Goal: Contribute content

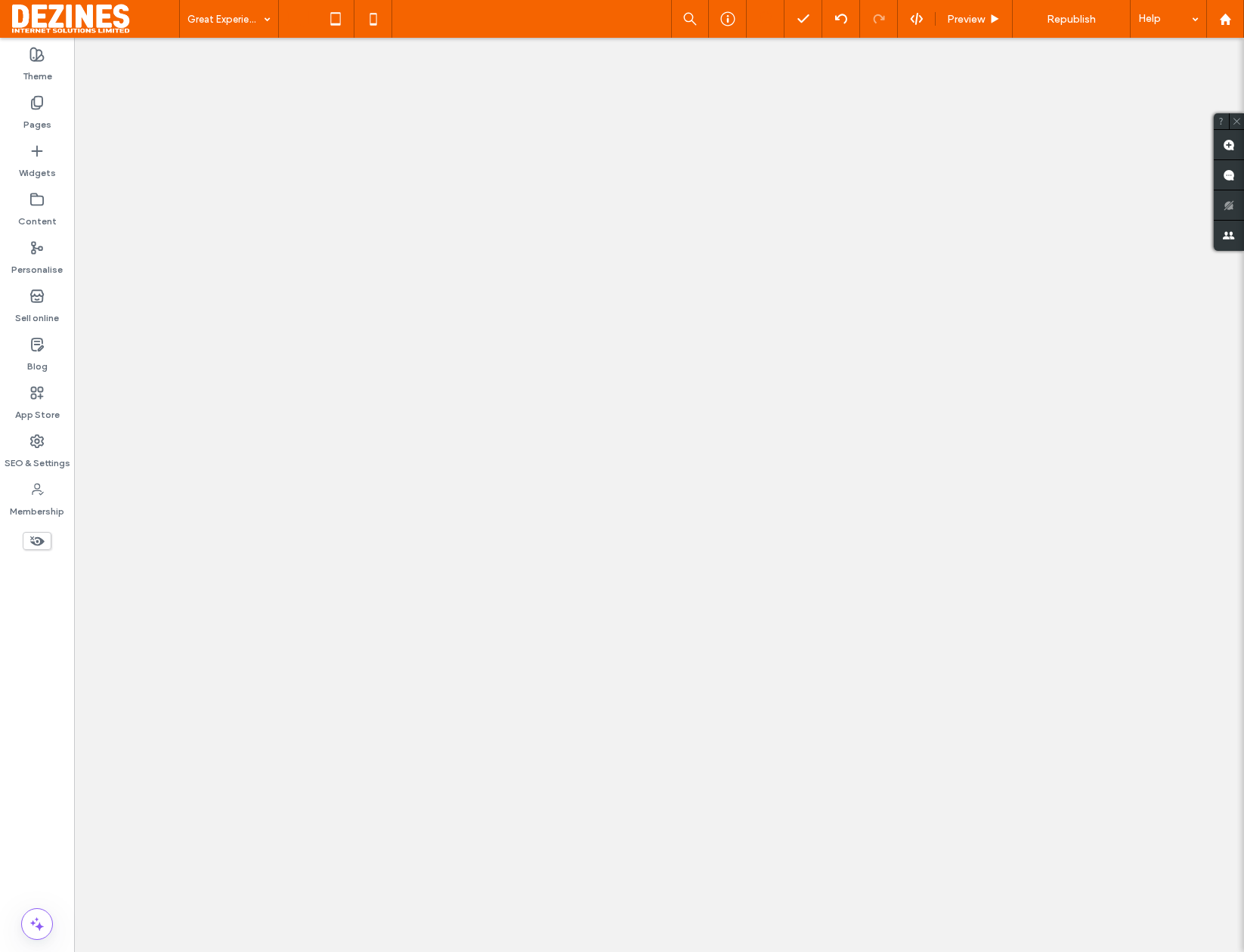
click at [22, 625] on div "Theme Pages Widgets Content Personalise Sell online Blog App Store SEO & Settin…" at bounding box center [37, 494] width 74 height 914
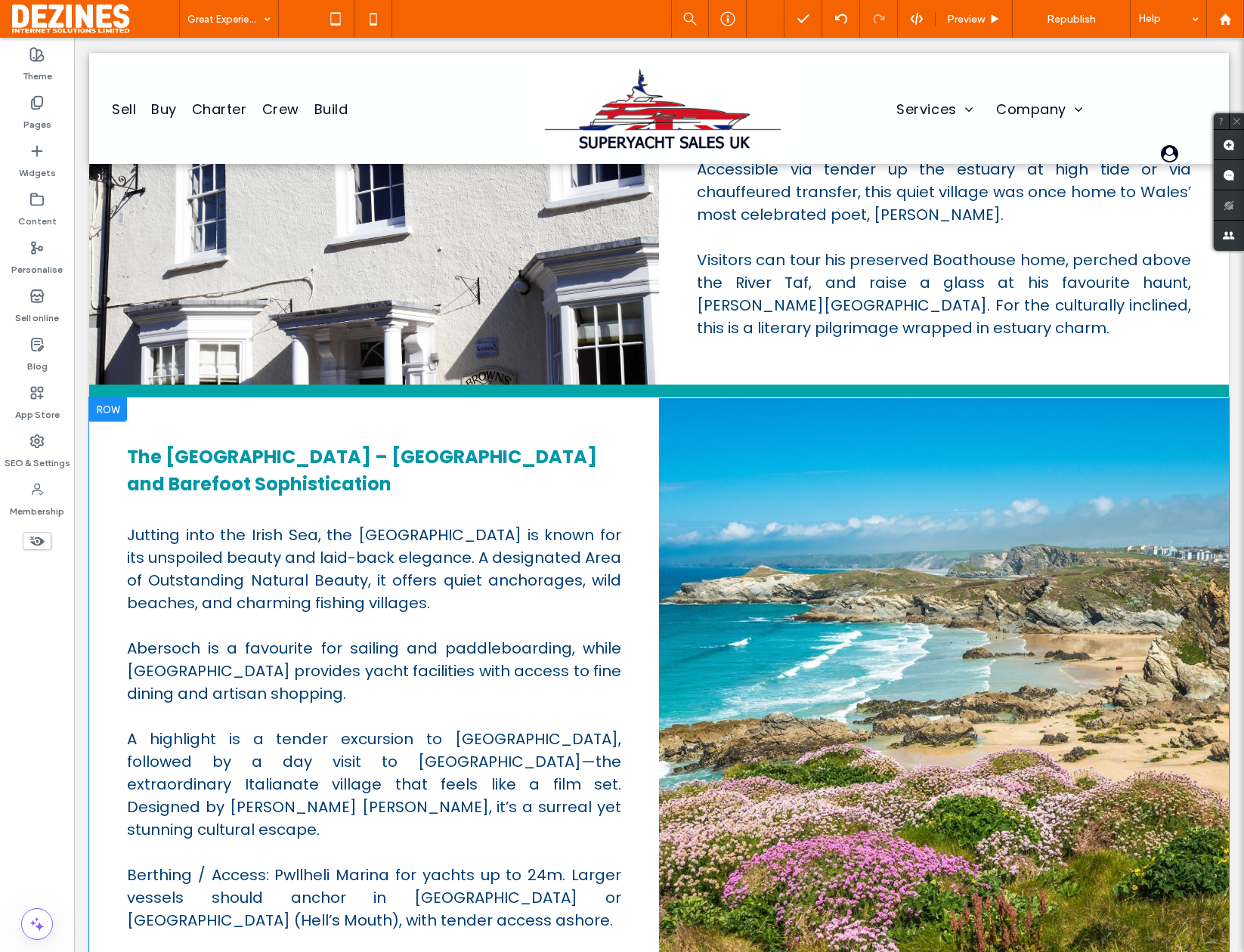
scroll to position [2016, 0]
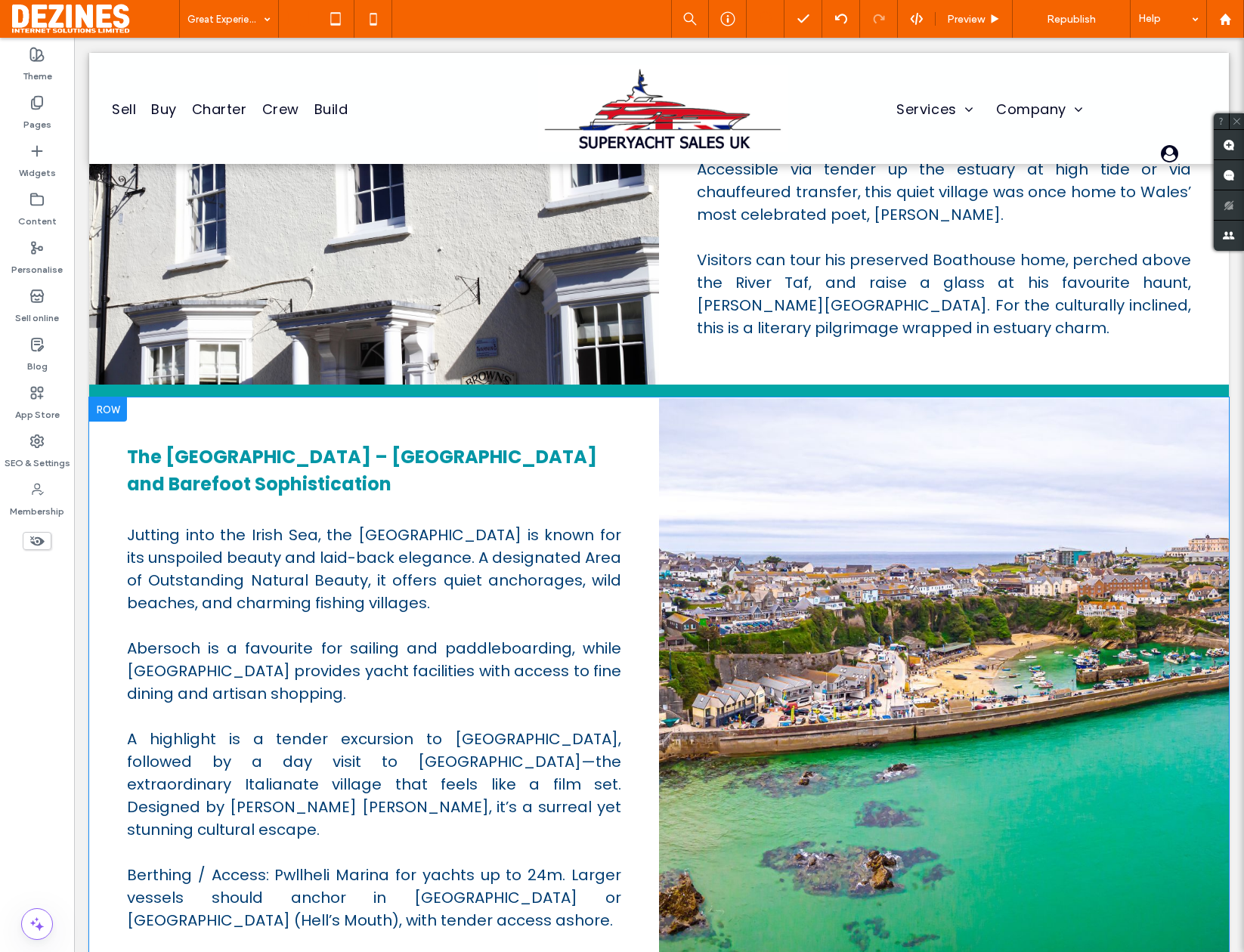
click at [757, 488] on div at bounding box center [944, 688] width 569 height 579
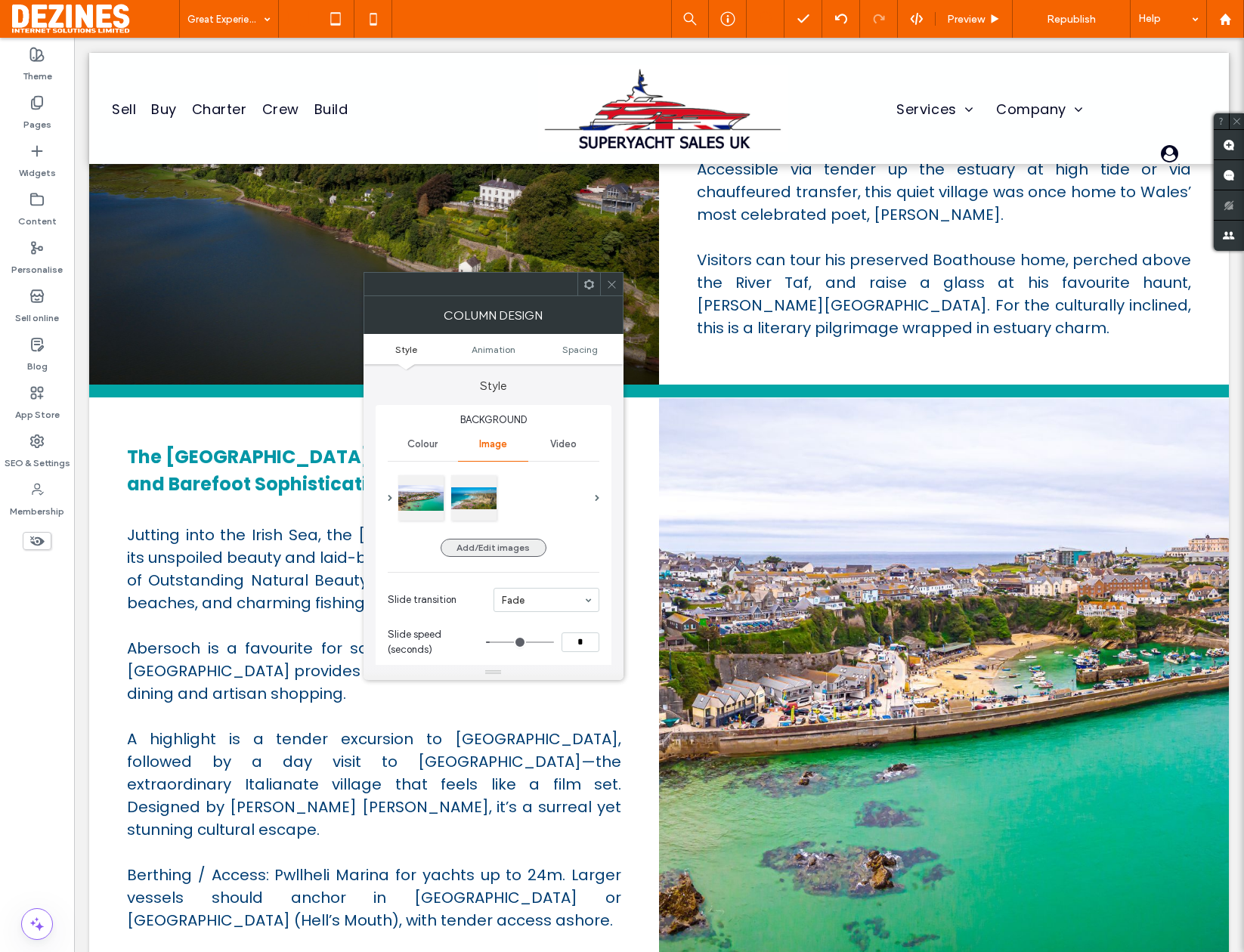
click at [494, 543] on button "Add/Edit images" at bounding box center [494, 548] width 106 height 18
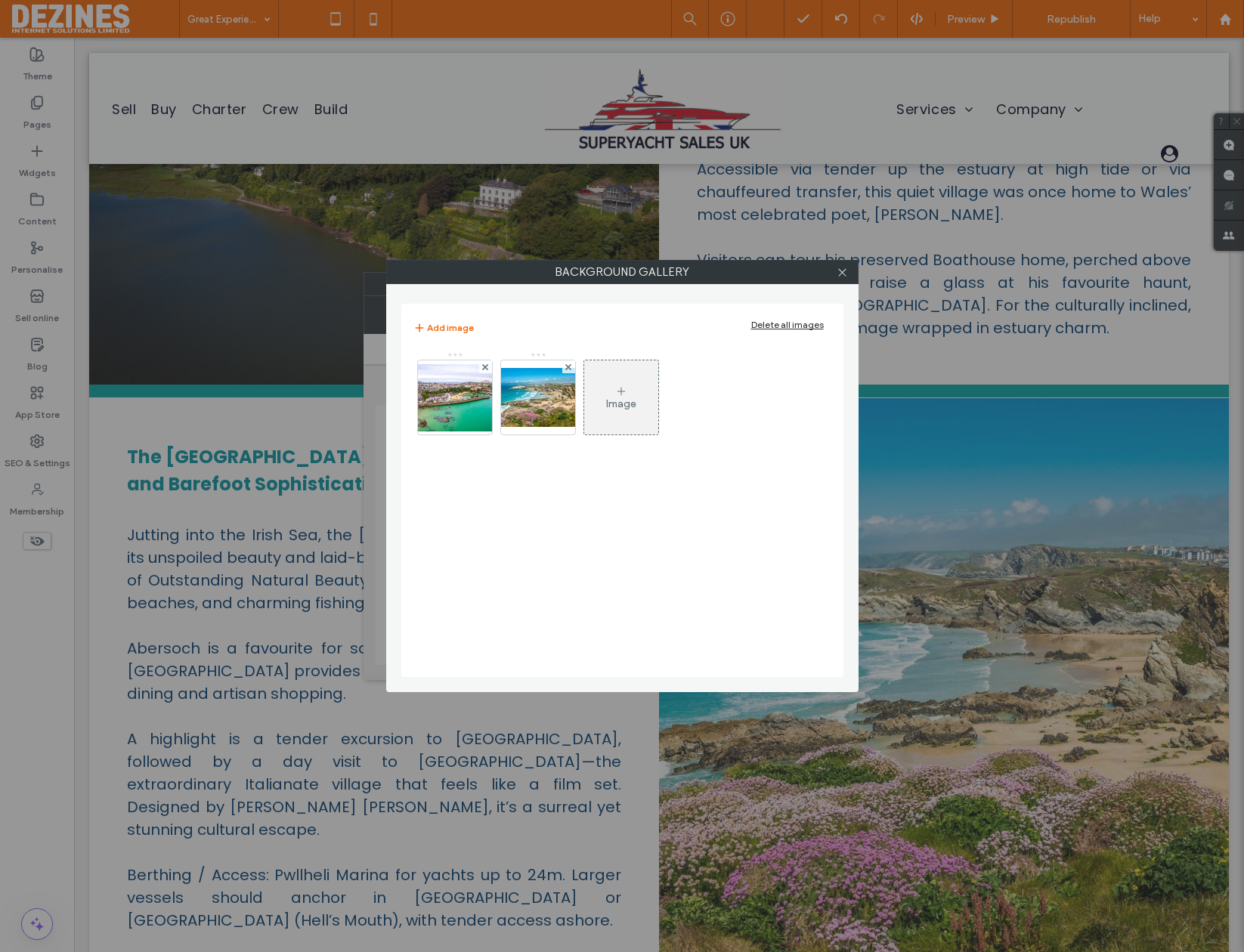
click at [619, 391] on use at bounding box center [621, 391] width 8 height 8
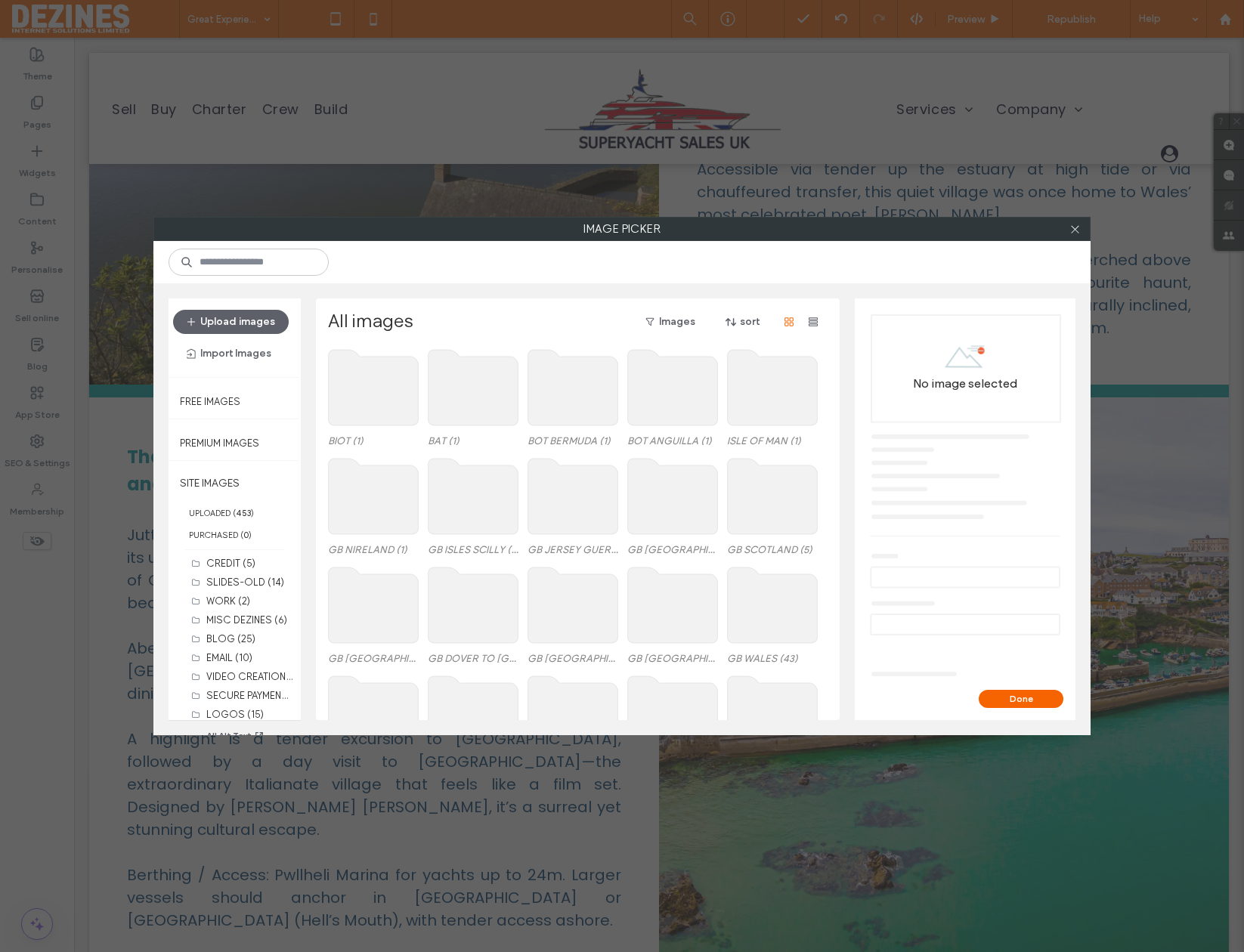
scroll to position [504, 0]
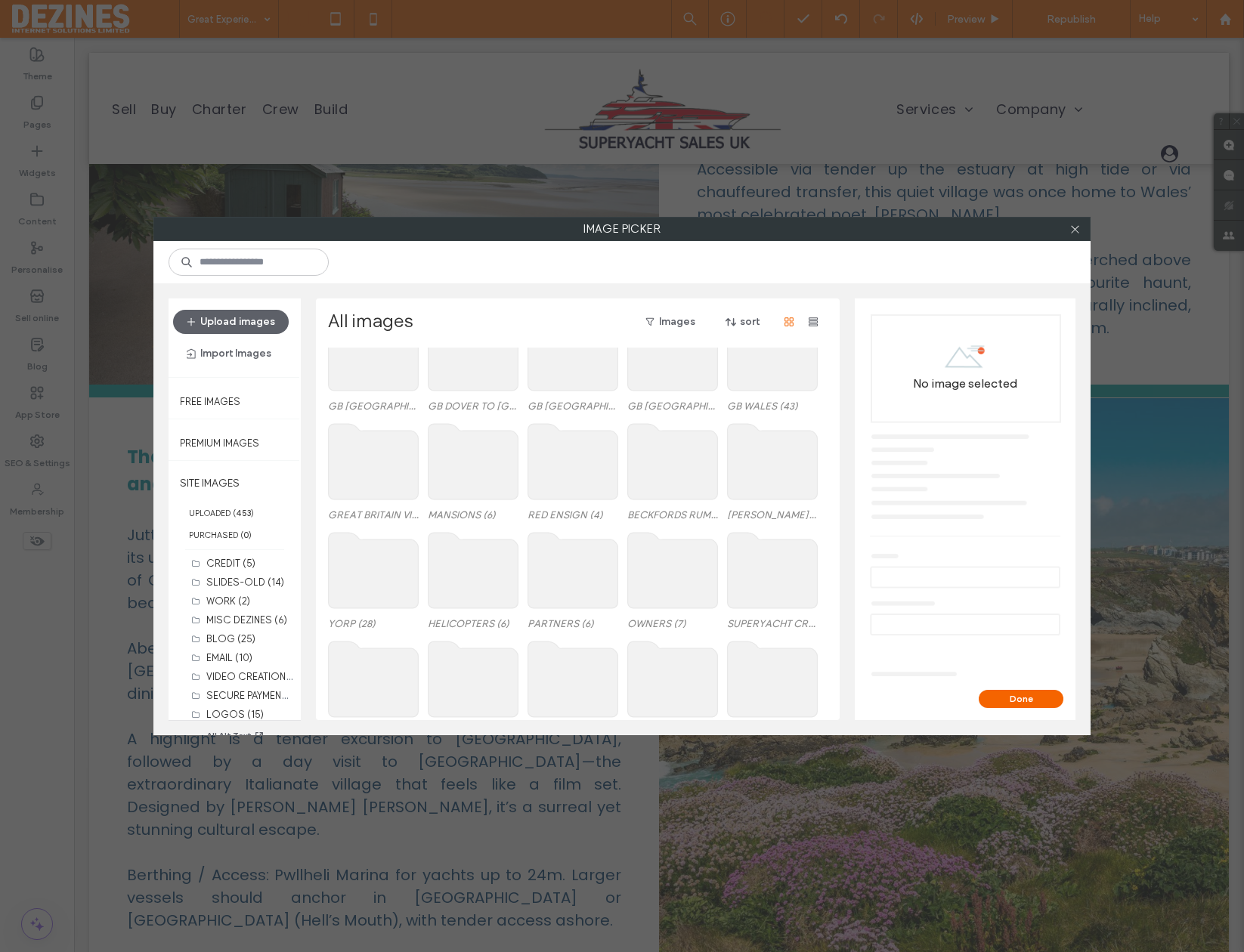
click at [765, 386] on use at bounding box center [773, 353] width 90 height 76
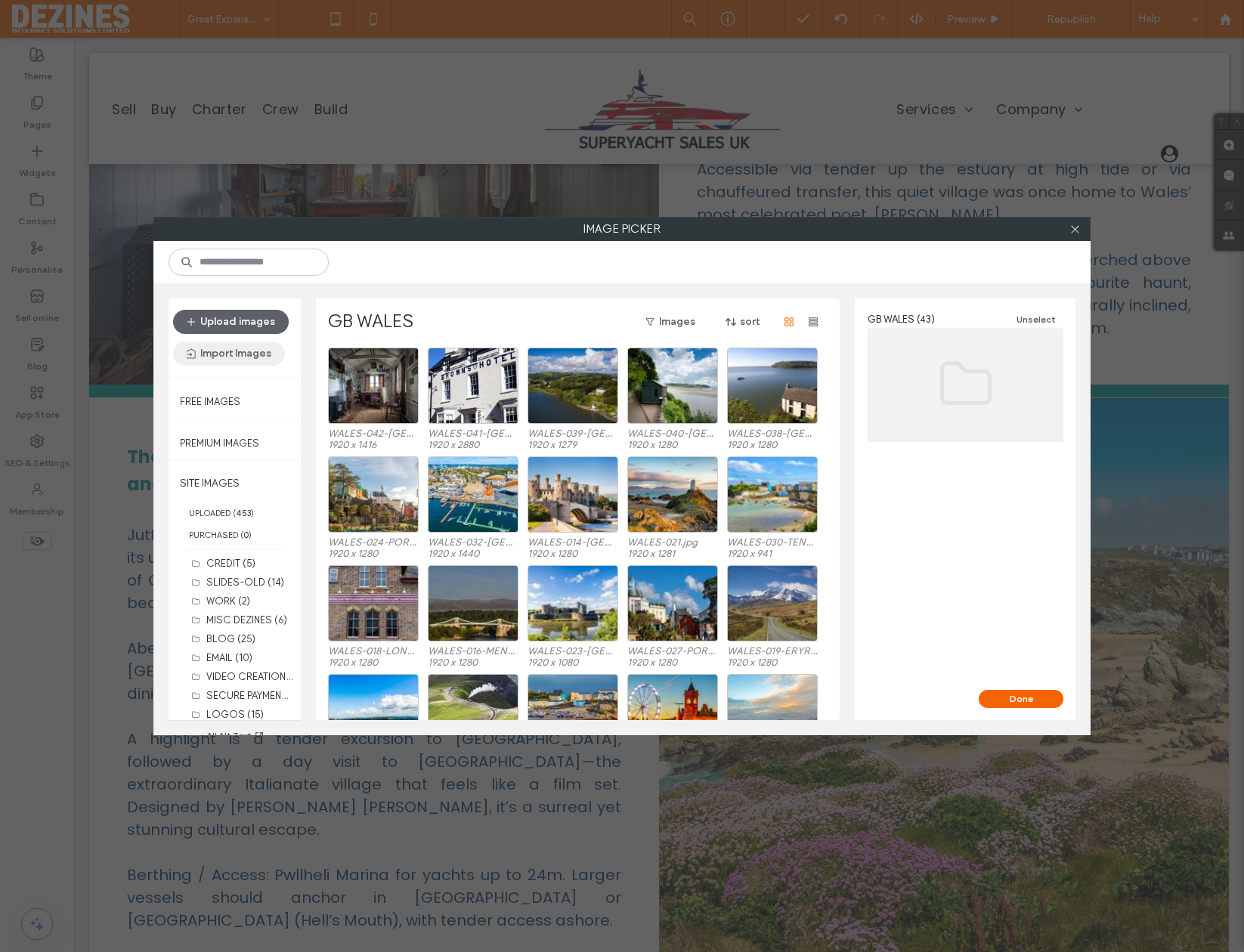
click at [241, 350] on button "Import Images" at bounding box center [229, 354] width 112 height 25
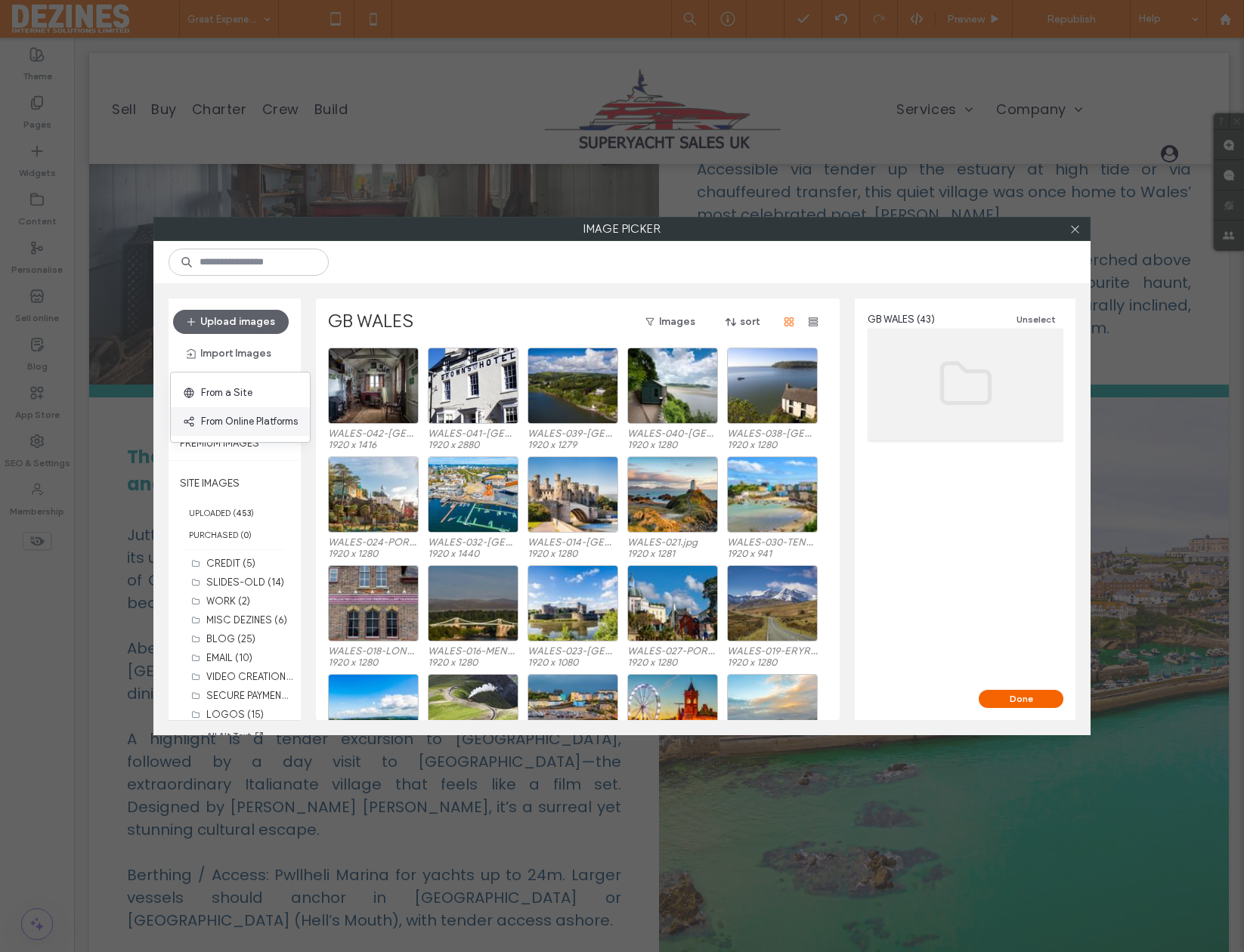
click at [246, 419] on span "From Online Platforms" at bounding box center [249, 422] width 97 height 15
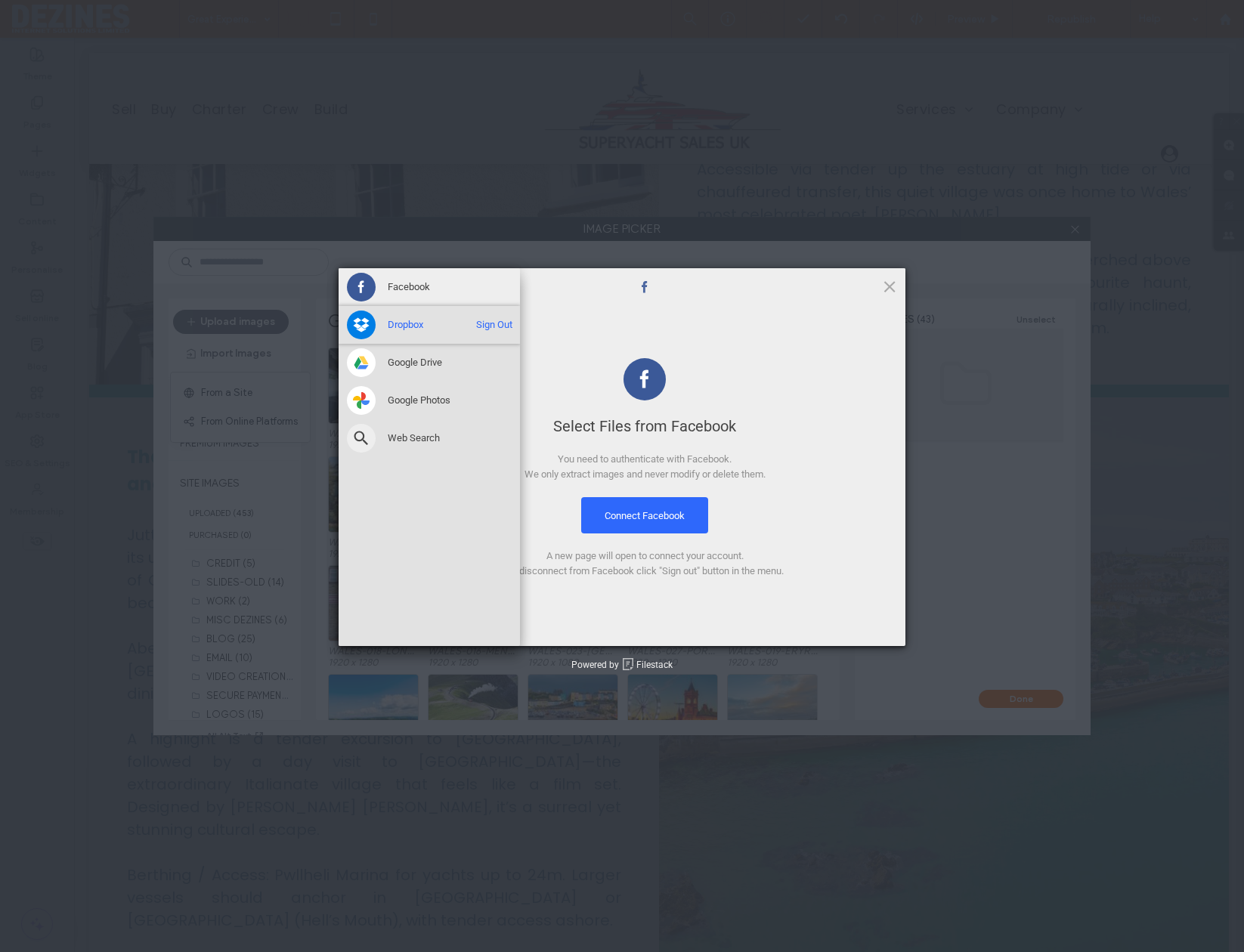
click at [399, 323] on span "Dropbox" at bounding box center [405, 325] width 35 height 14
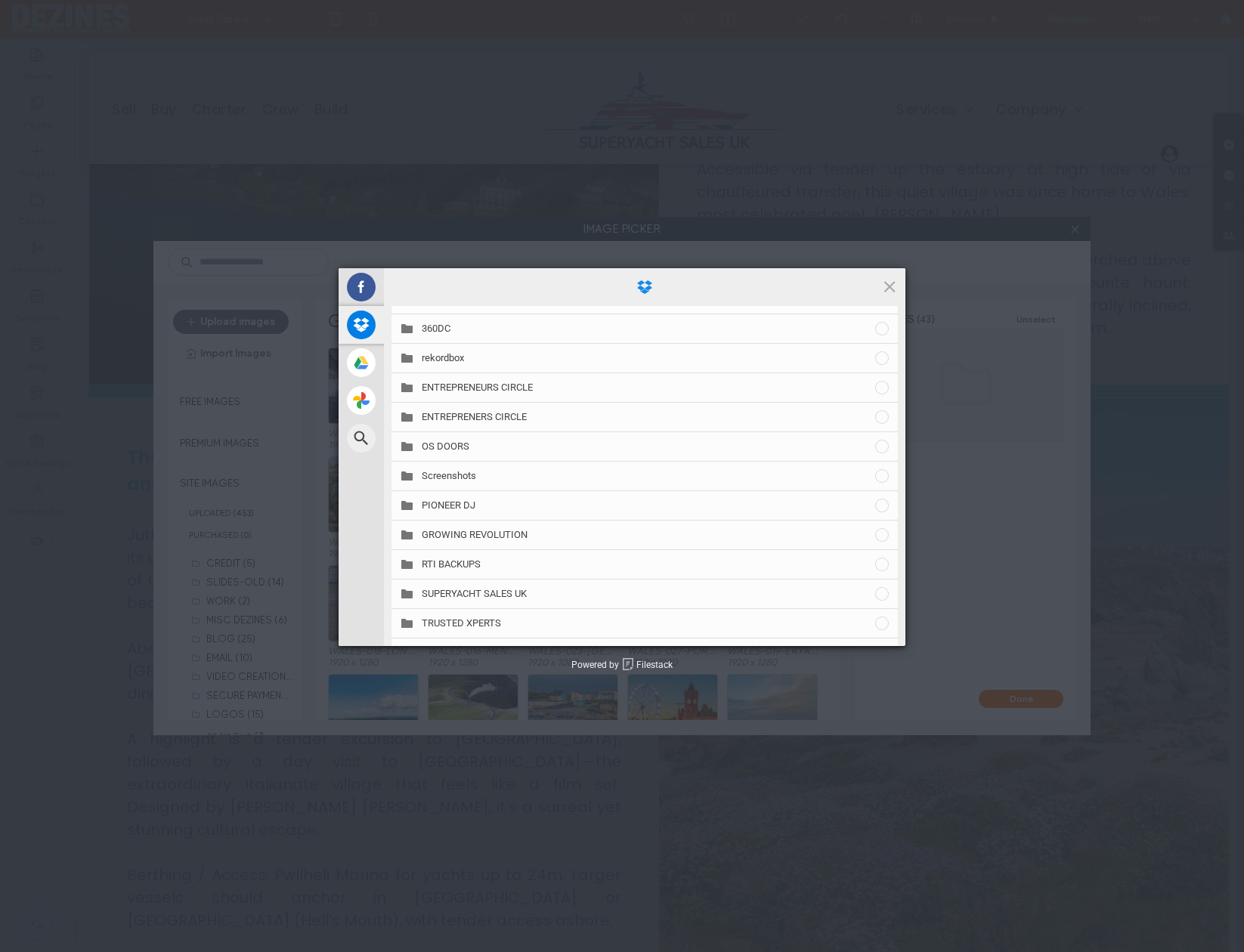
scroll to position [251, 0]
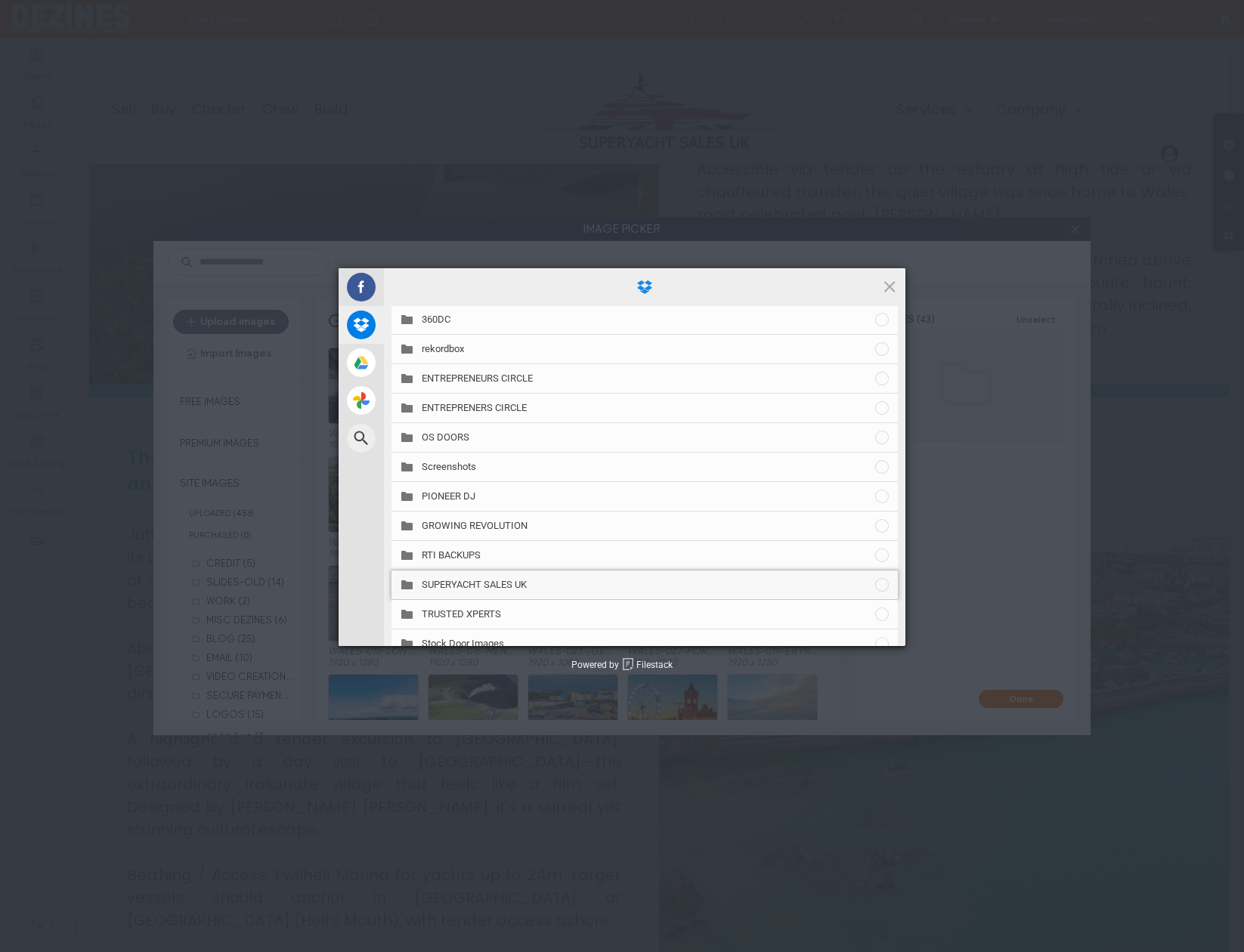
click at [520, 580] on span "SUPERYACHT SALES UK" at bounding box center [648, 585] width 452 height 14
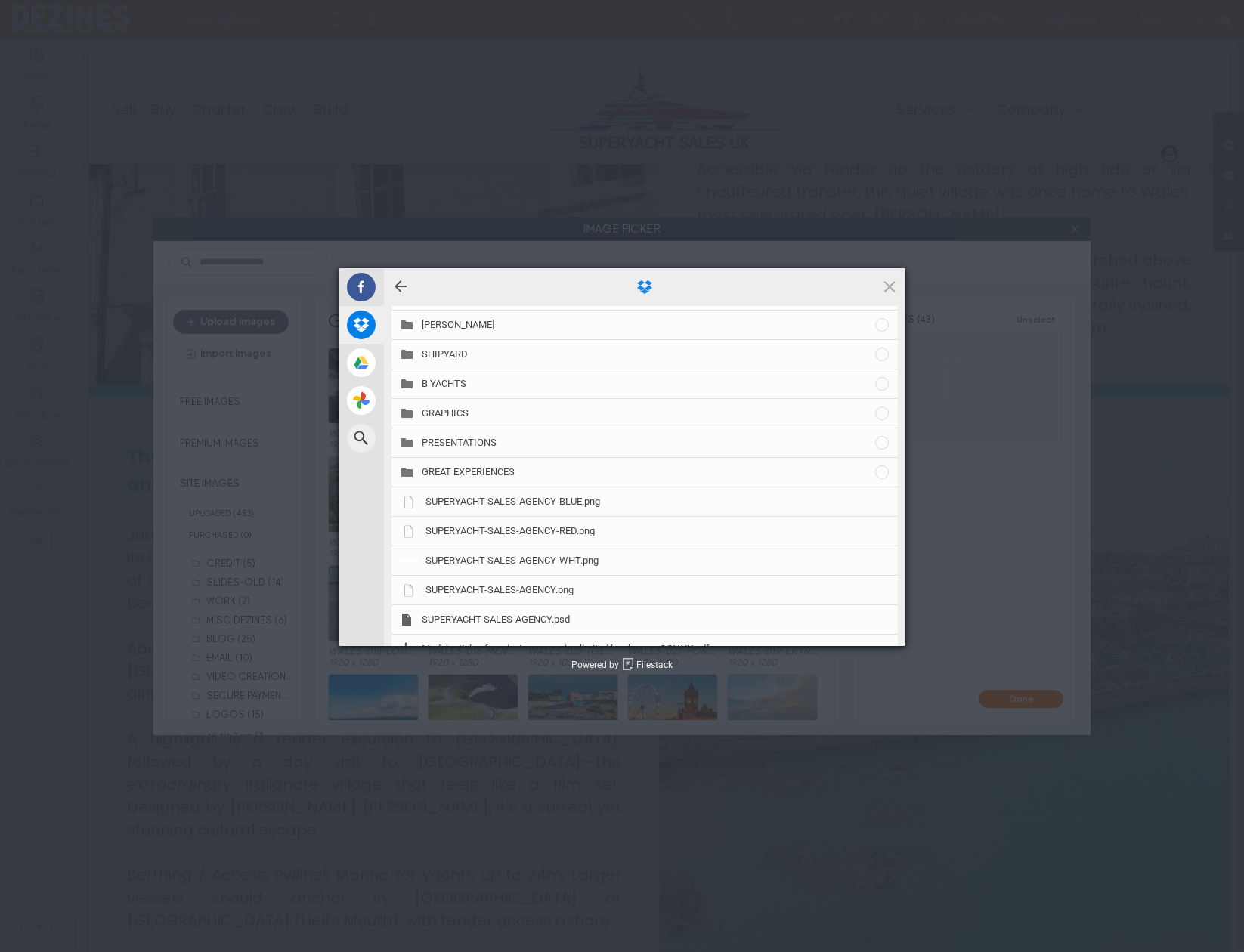
scroll to position [756, 0]
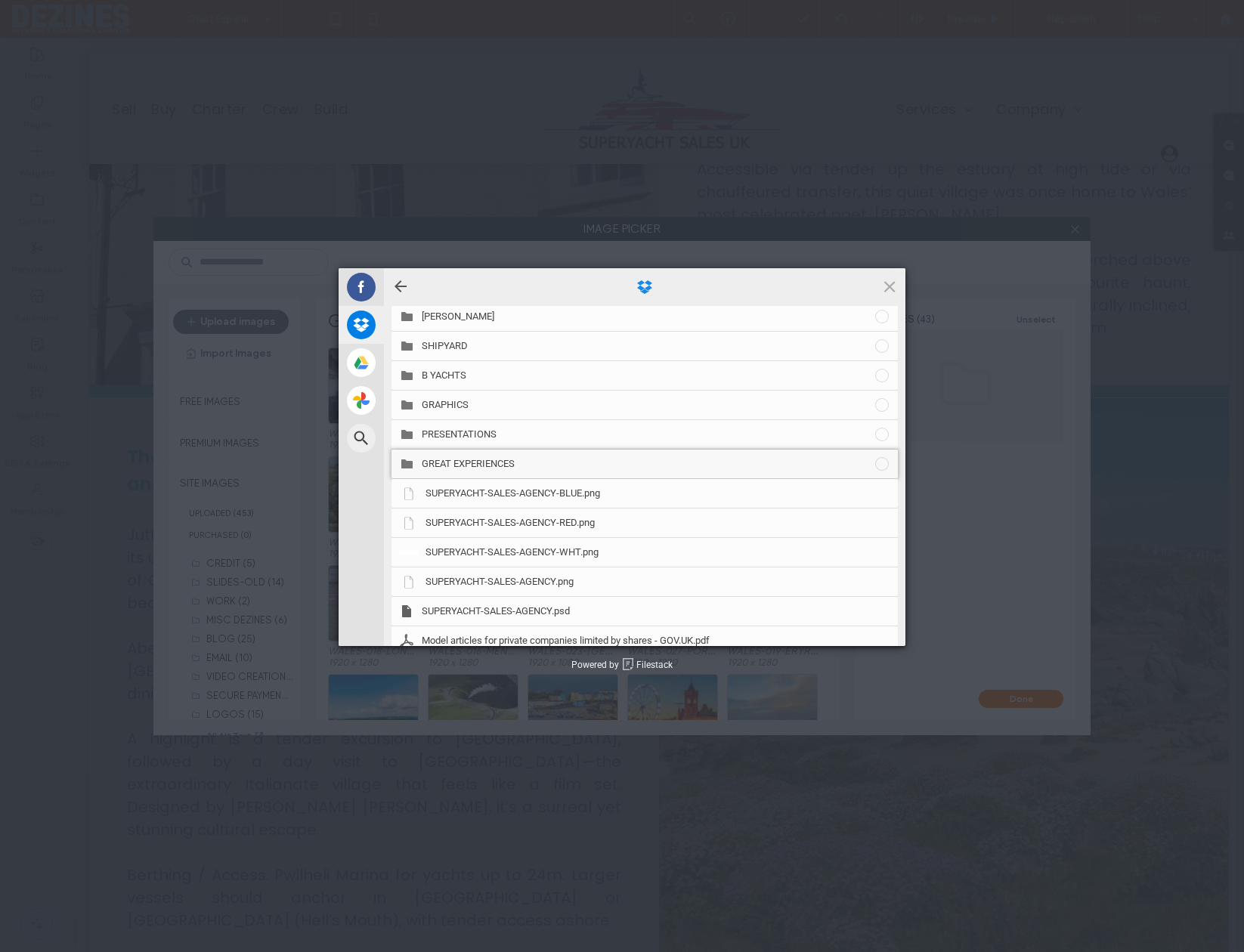
click at [508, 461] on span "GREAT EXPERIENCES" at bounding box center [648, 465] width 452 height 14
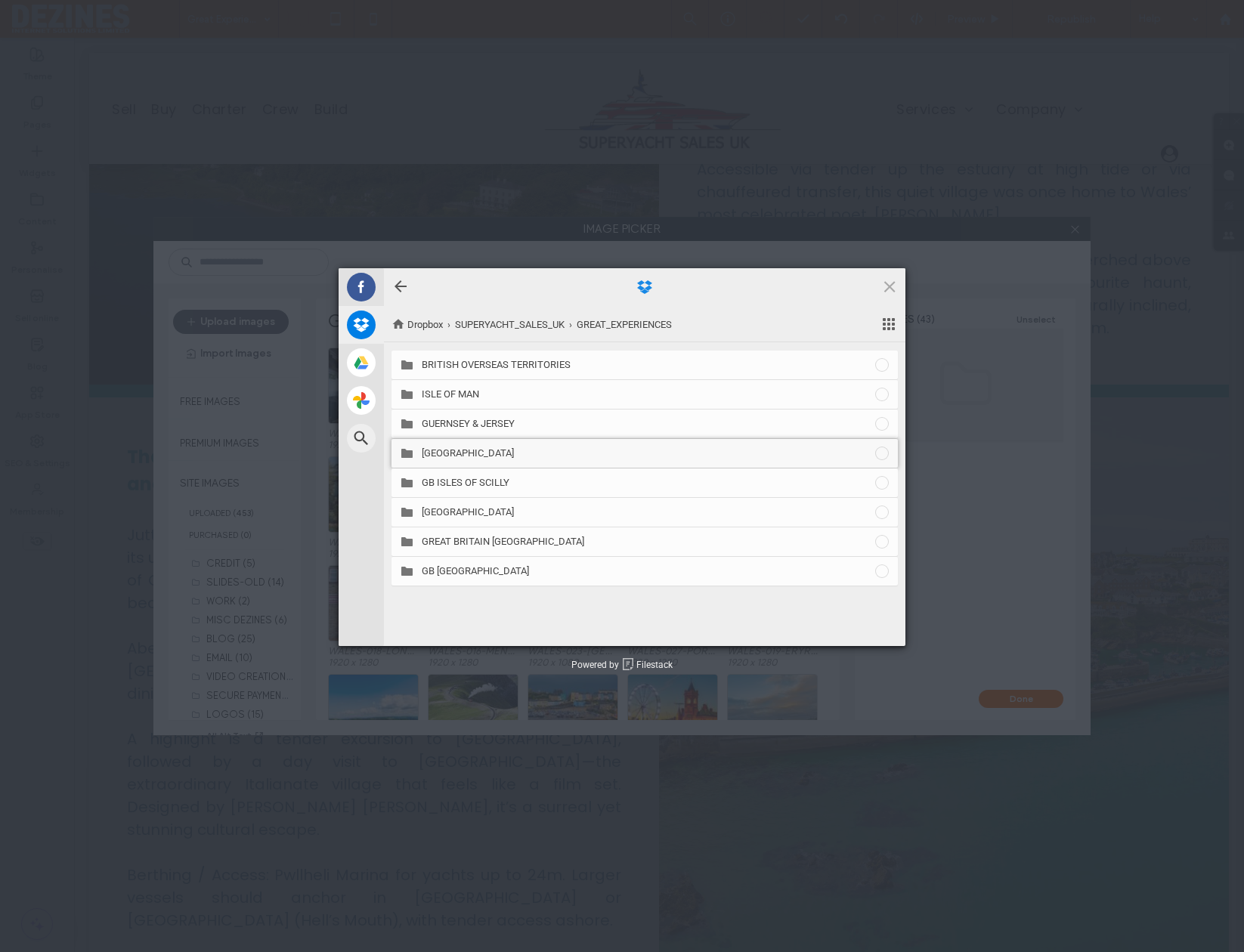
click at [501, 451] on span "GREAT BRITAIN WALES" at bounding box center [648, 454] width 452 height 14
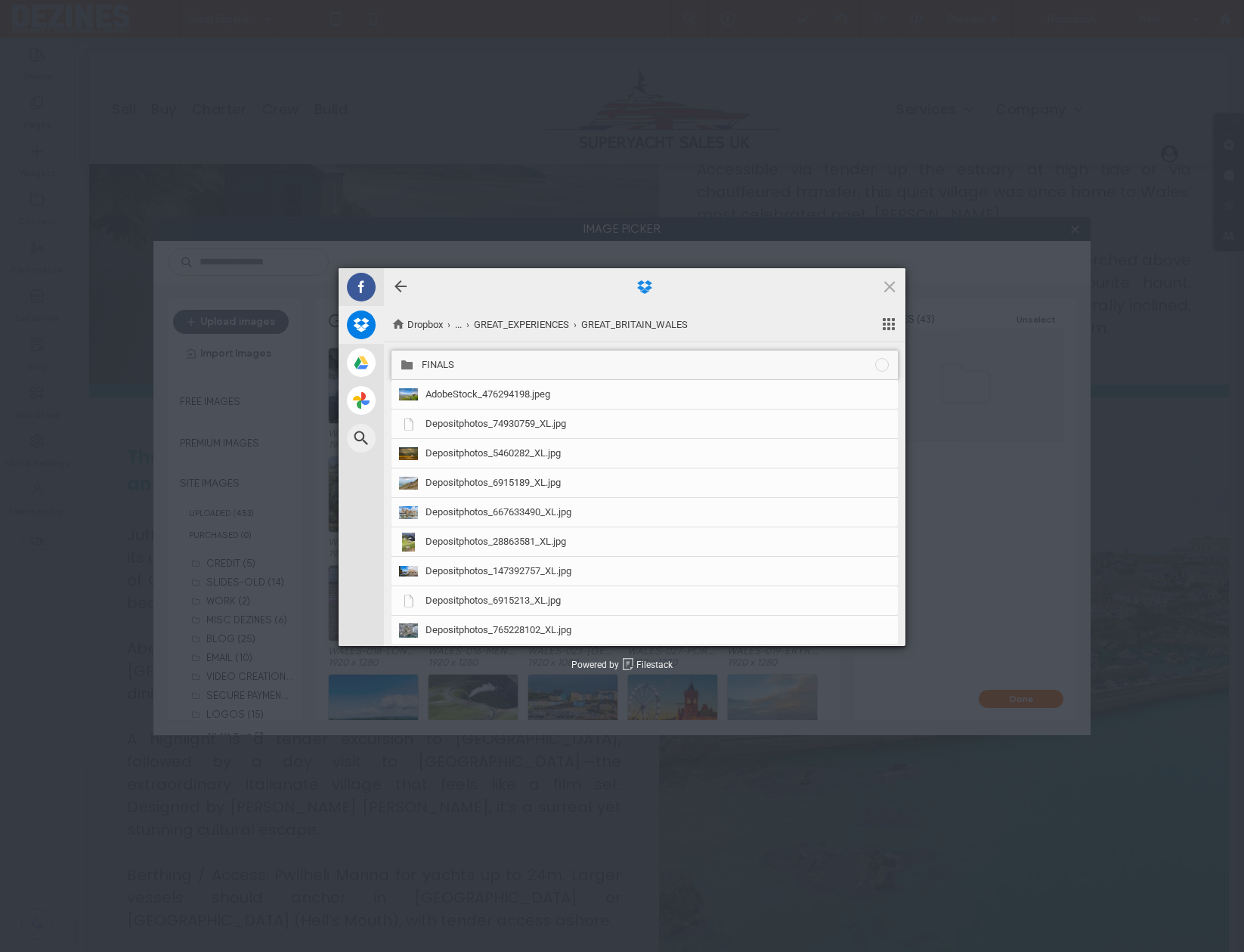
click at [437, 364] on span "FINALS" at bounding box center [648, 365] width 452 height 14
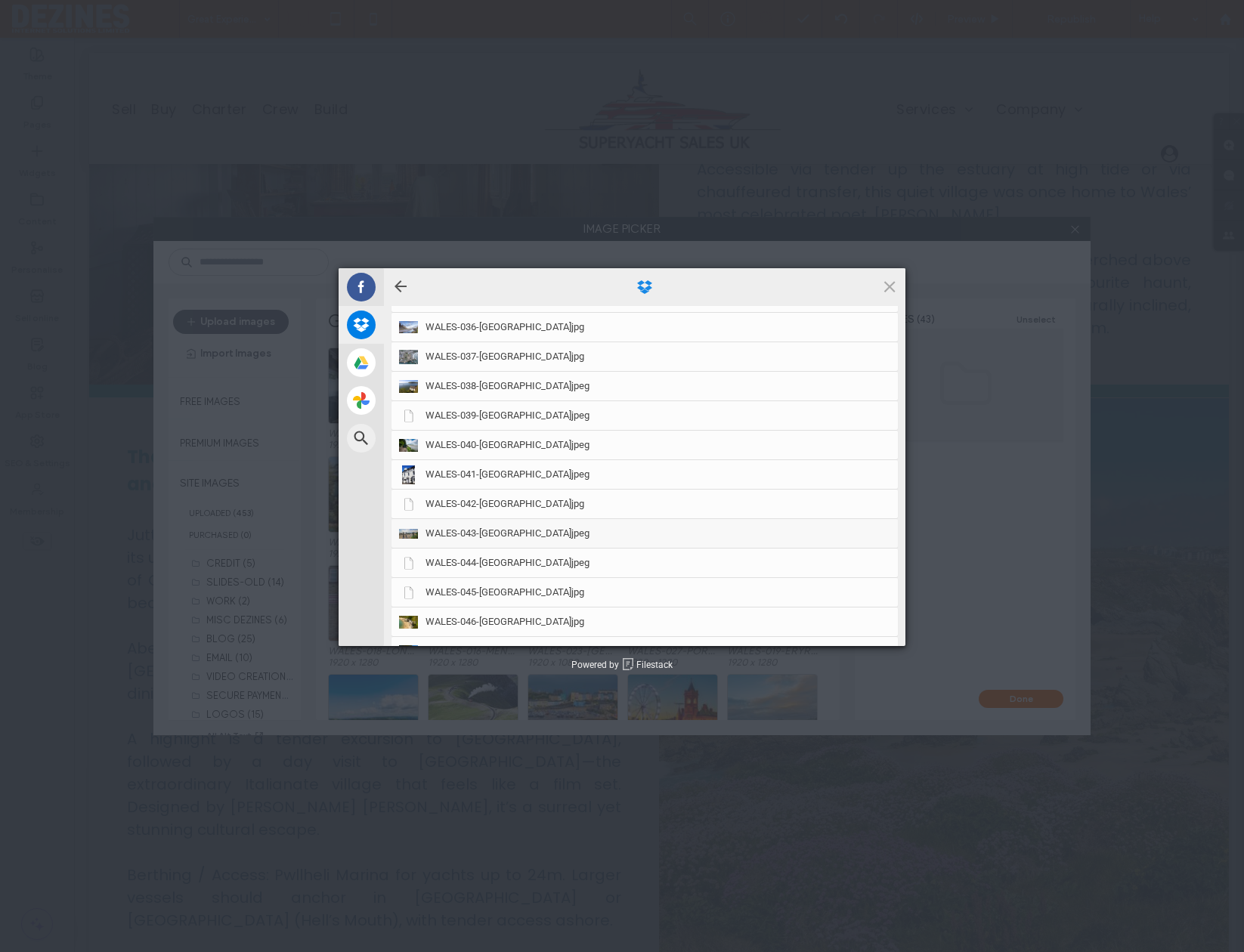
scroll to position [1098, 0]
click at [510, 504] on span "WALES-043-LLYN-PENINSULA.jpeg" at bounding box center [507, 506] width 164 height 14
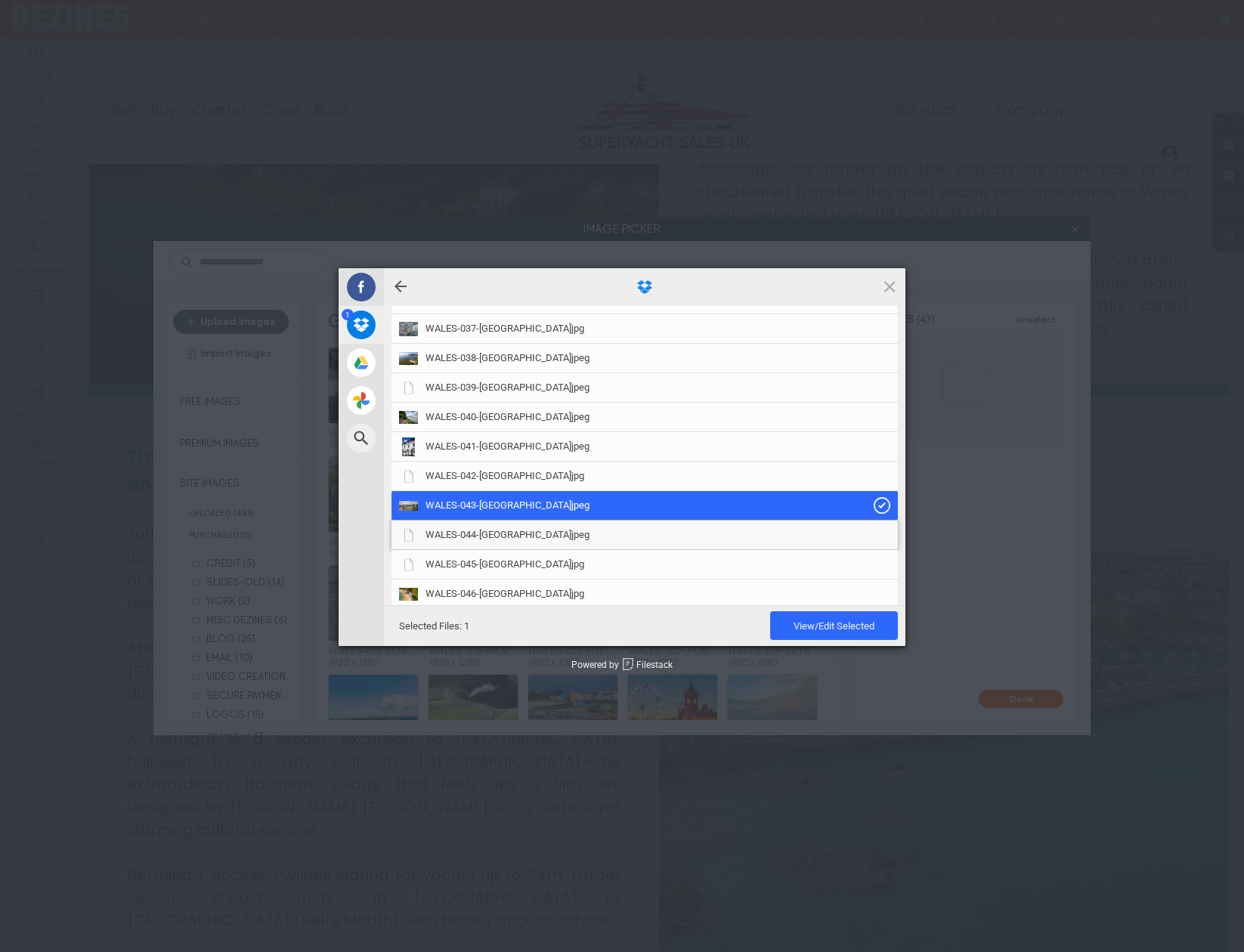
click at [527, 530] on span "WALES-044-LLYN-PENINSULA.jpeg" at bounding box center [507, 535] width 164 height 14
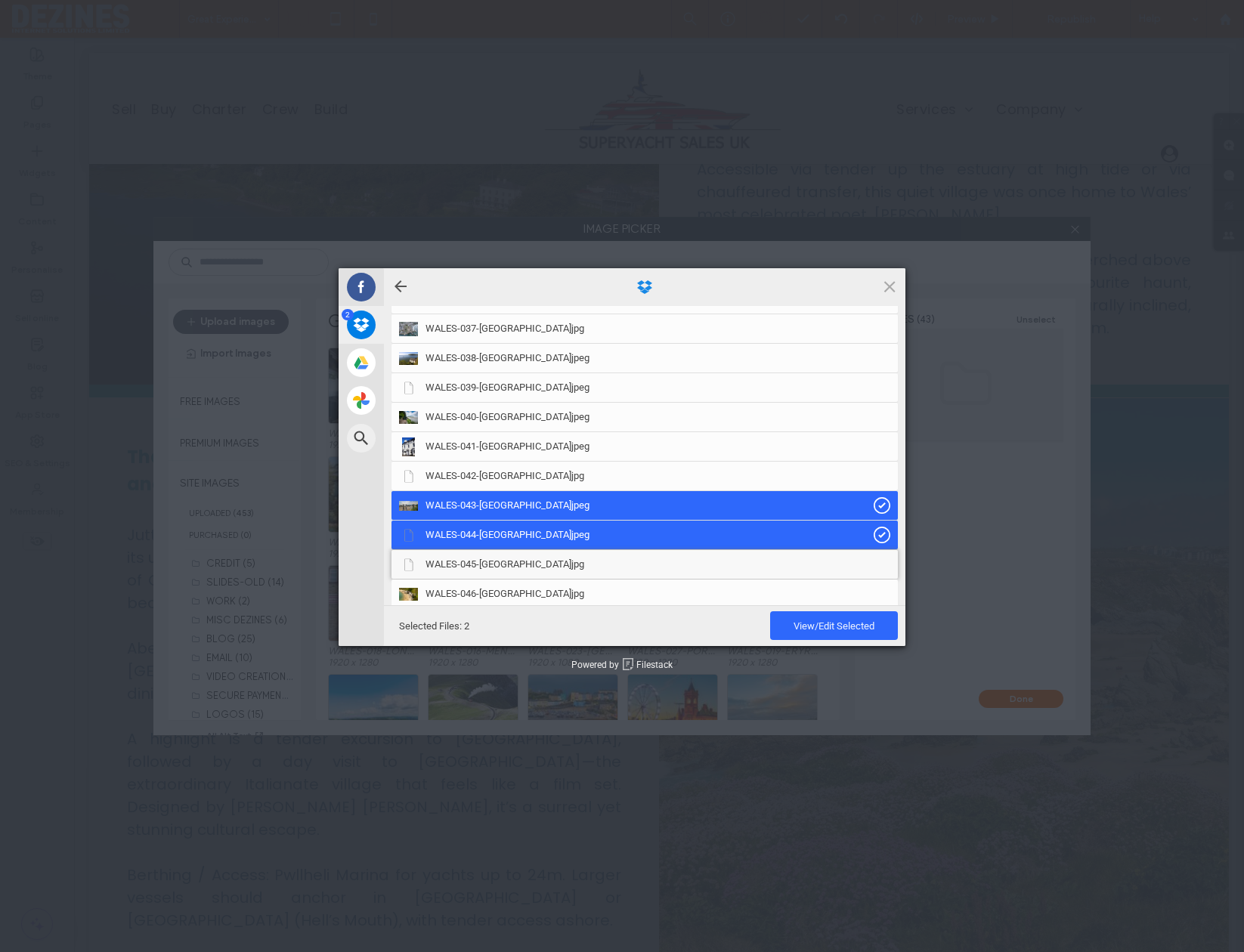
click at [522, 558] on span "WALES-045-LLYN-PENINSULA.jpg" at bounding box center [504, 565] width 159 height 14
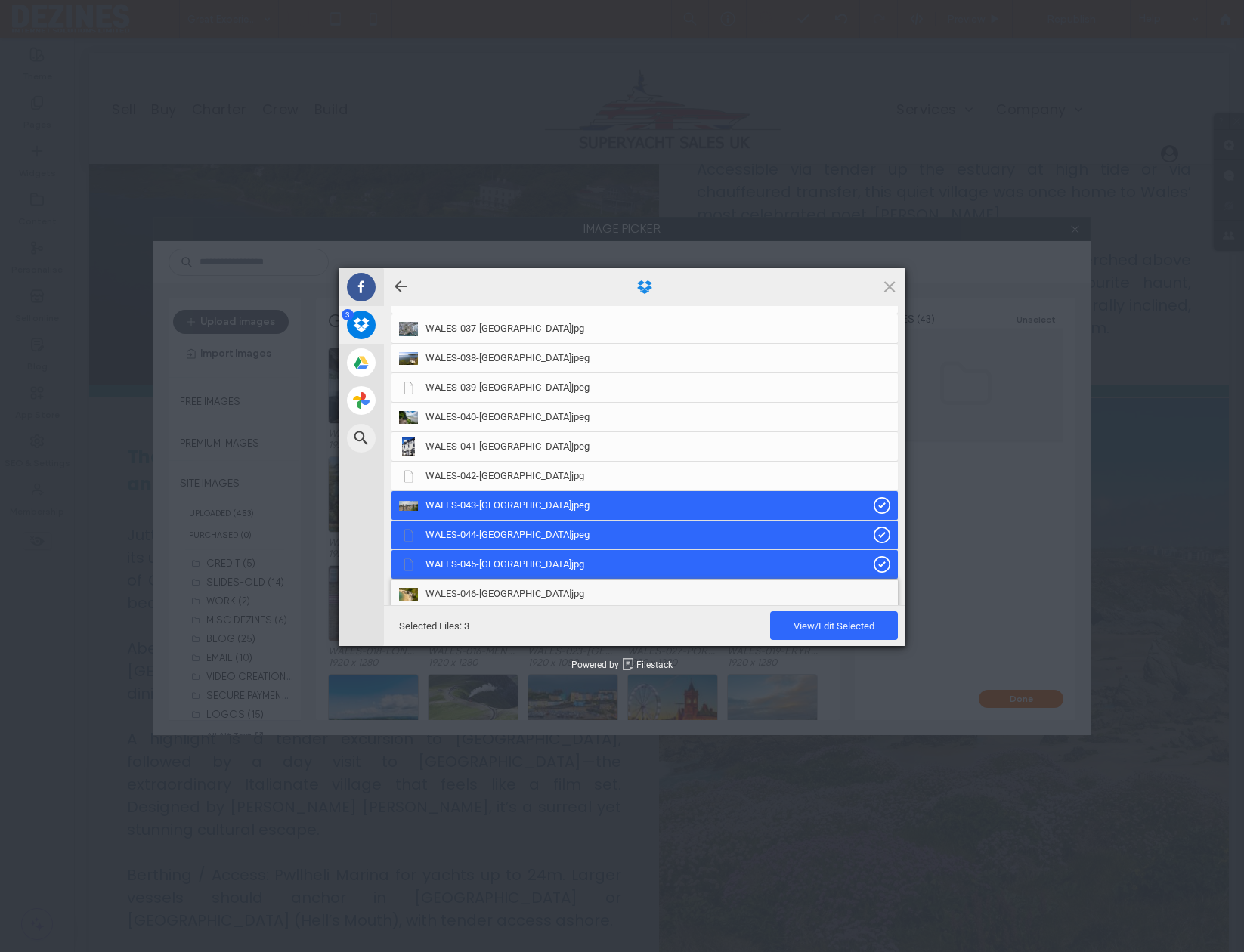
click at [556, 594] on span "WALES-046-LLYN-PENINSULA.jpg" at bounding box center [504, 594] width 159 height 14
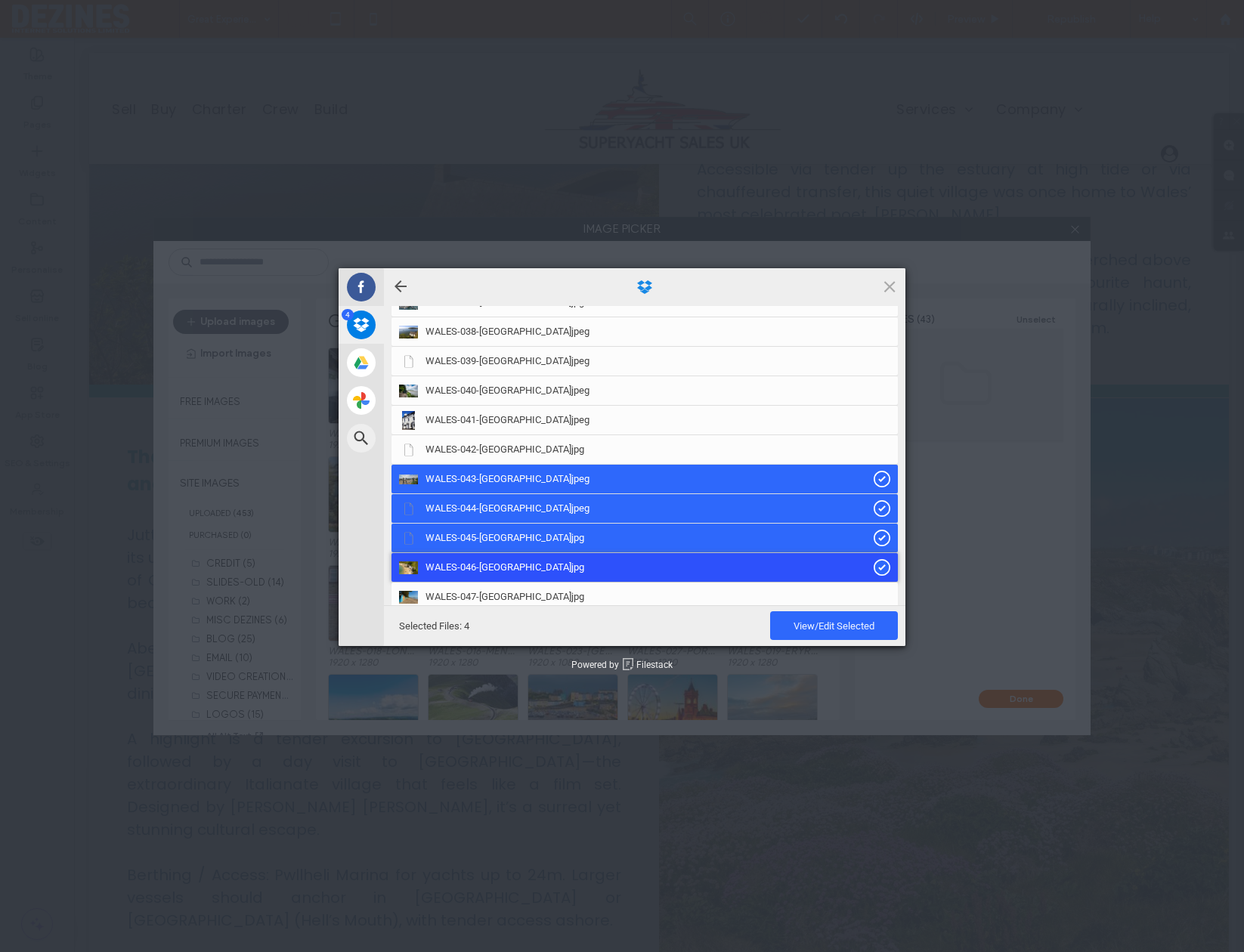
scroll to position [1138, 0]
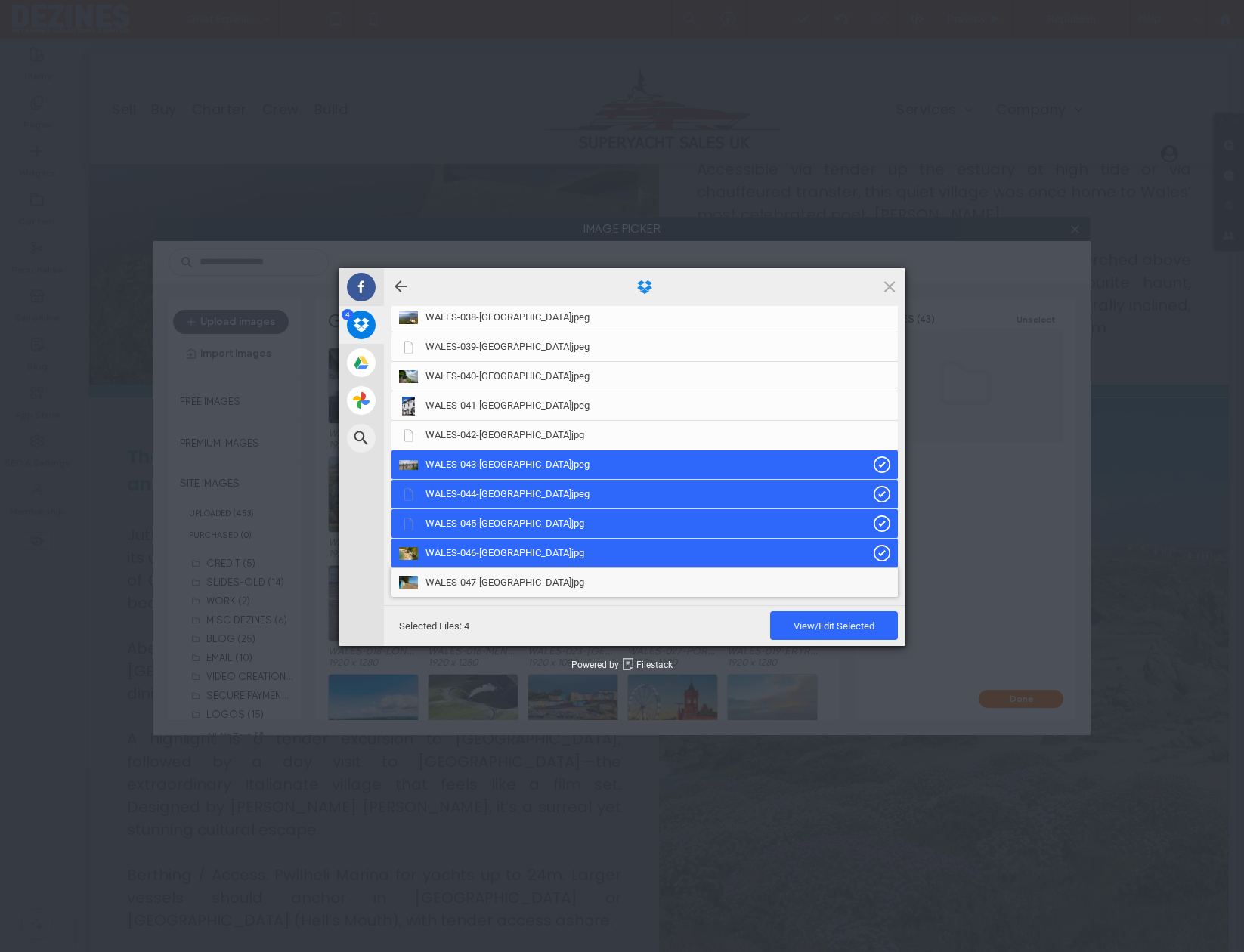
click at [560, 577] on span "WALES-047-LLYN-PENINSULA.jpg" at bounding box center [504, 583] width 159 height 14
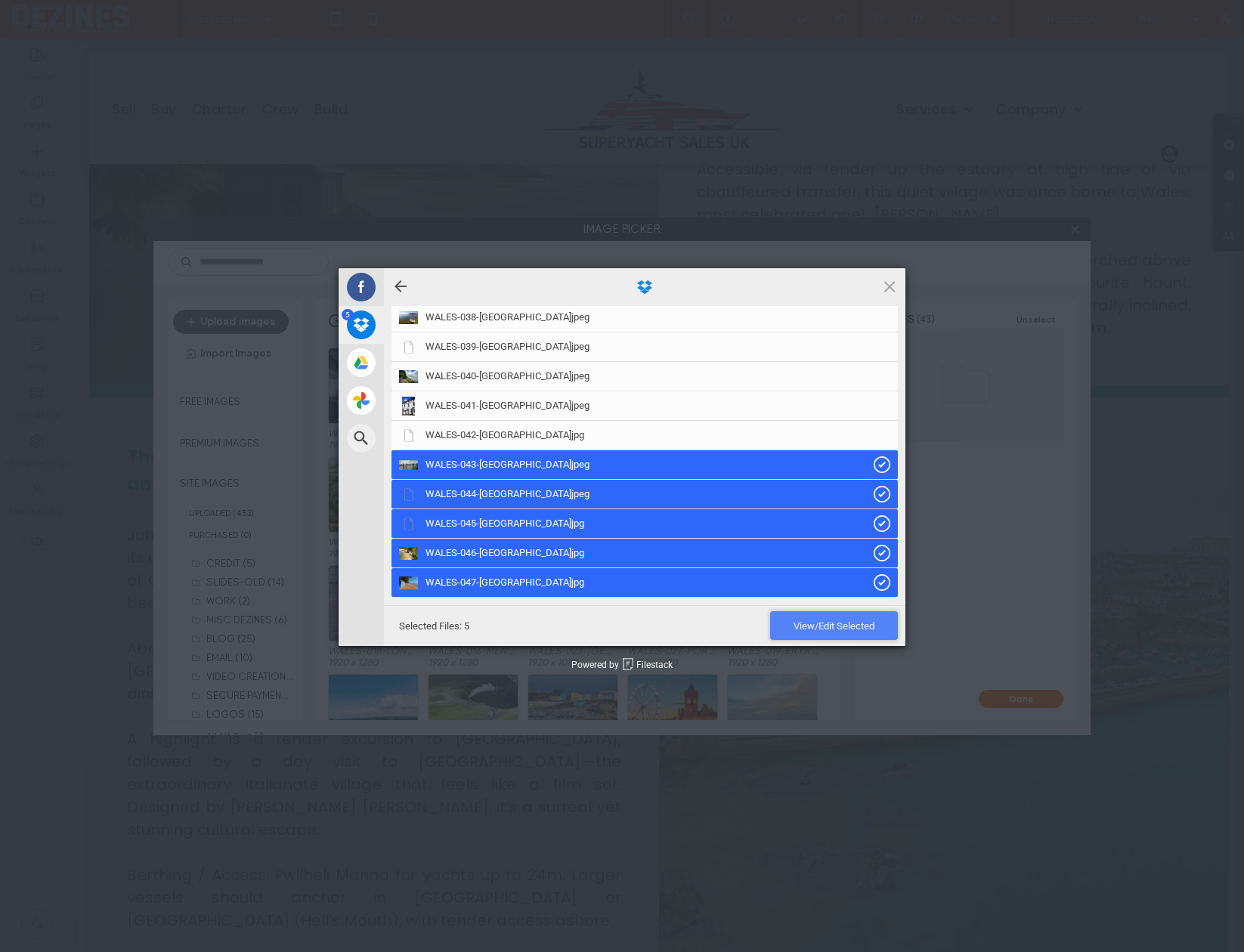
click at [838, 619] on span "View/Edit Selected" at bounding box center [834, 625] width 128 height 28
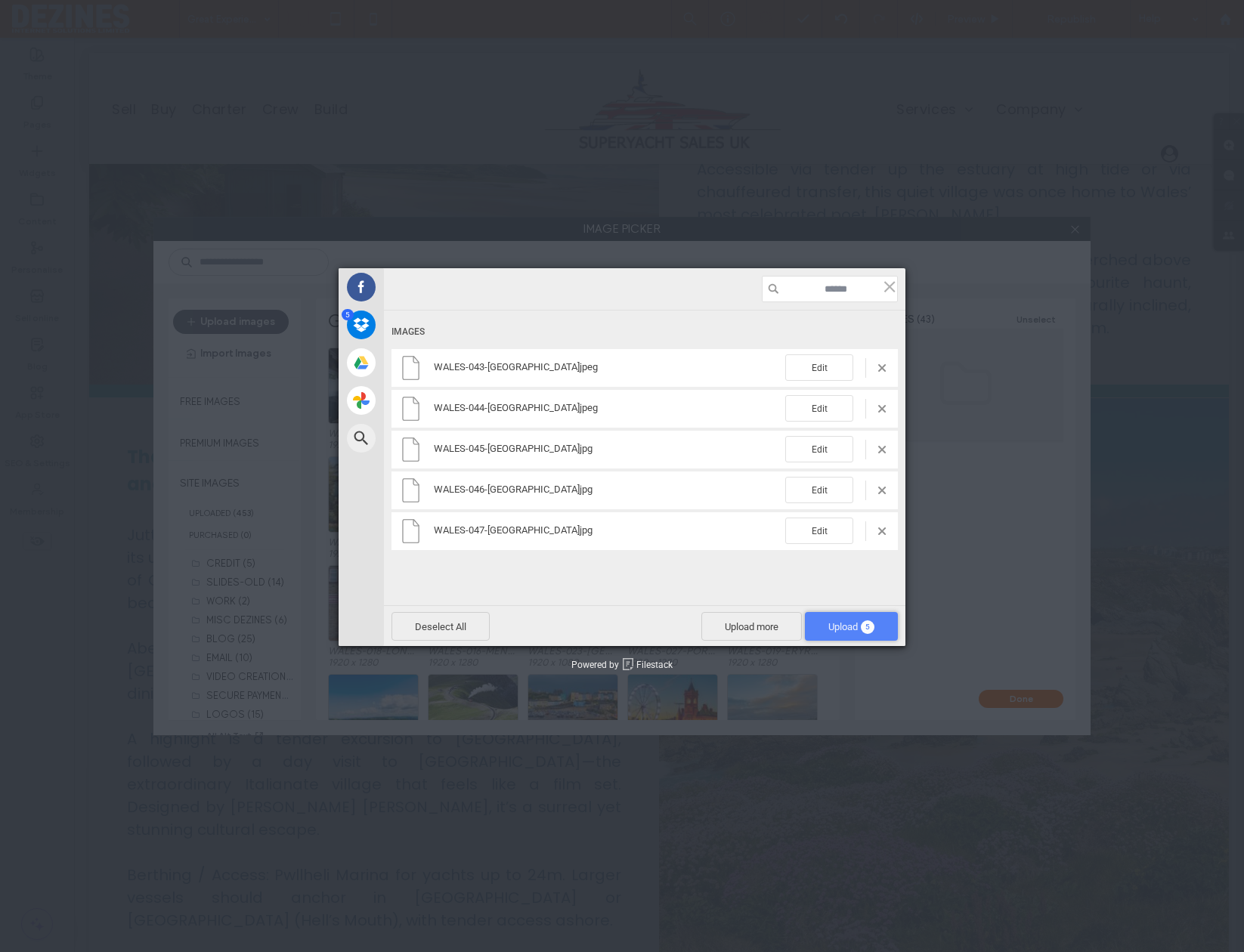
click at [832, 623] on span "Upload 5" at bounding box center [852, 627] width 46 height 11
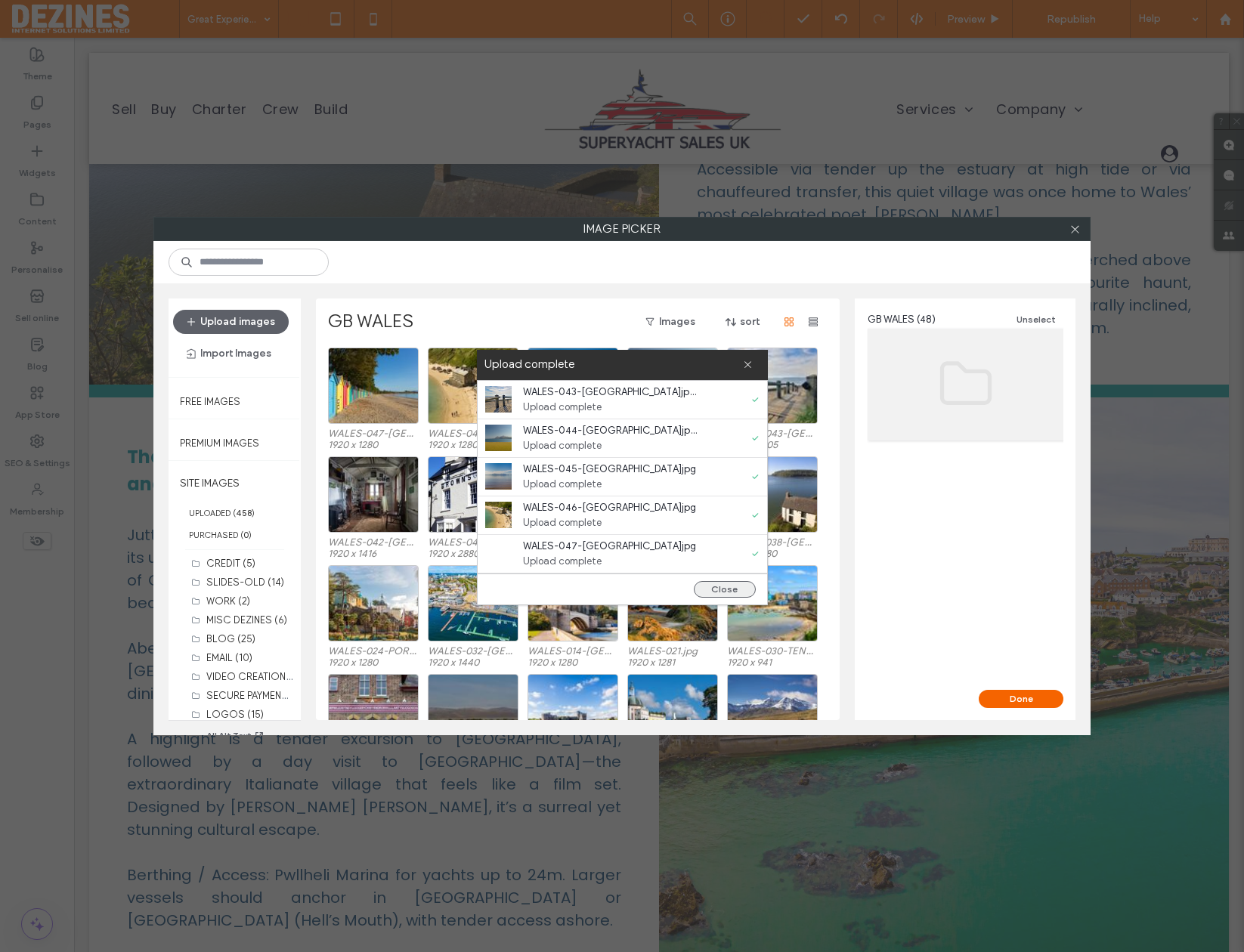
click at [719, 589] on button "Close" at bounding box center [724, 589] width 62 height 17
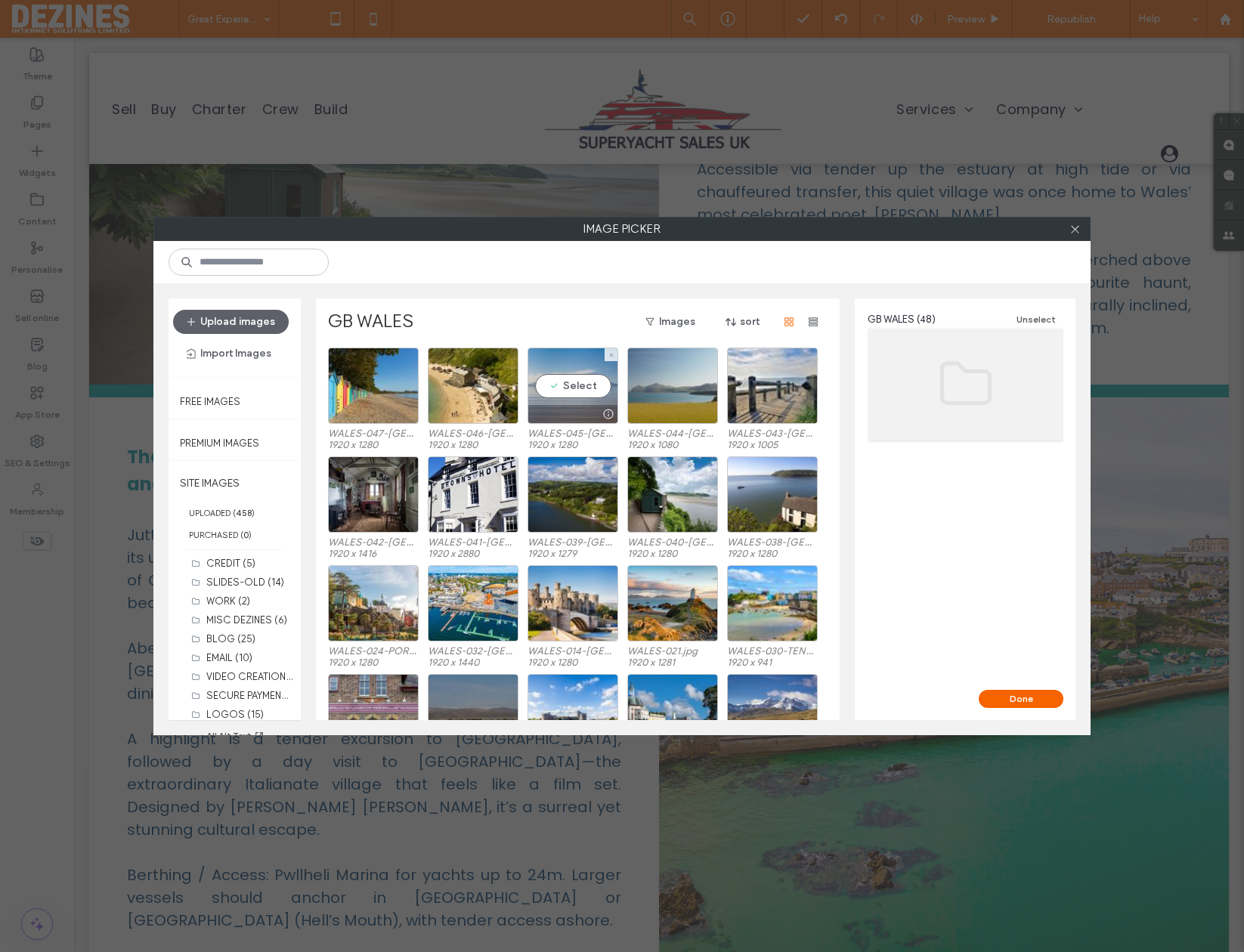
click at [573, 386] on div "Select" at bounding box center [573, 386] width 90 height 77
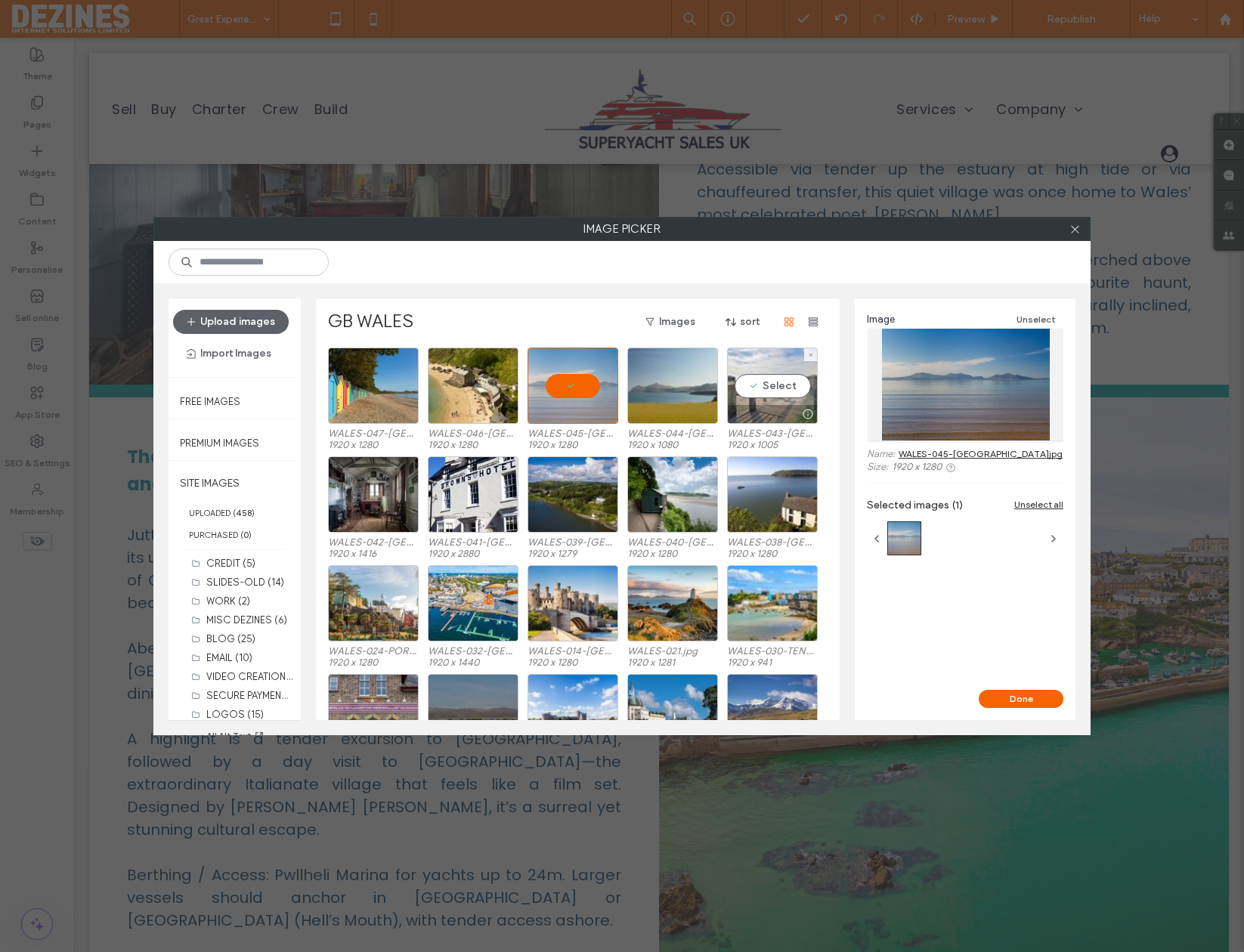
click at [766, 387] on div "Select" at bounding box center [773, 386] width 90 height 77
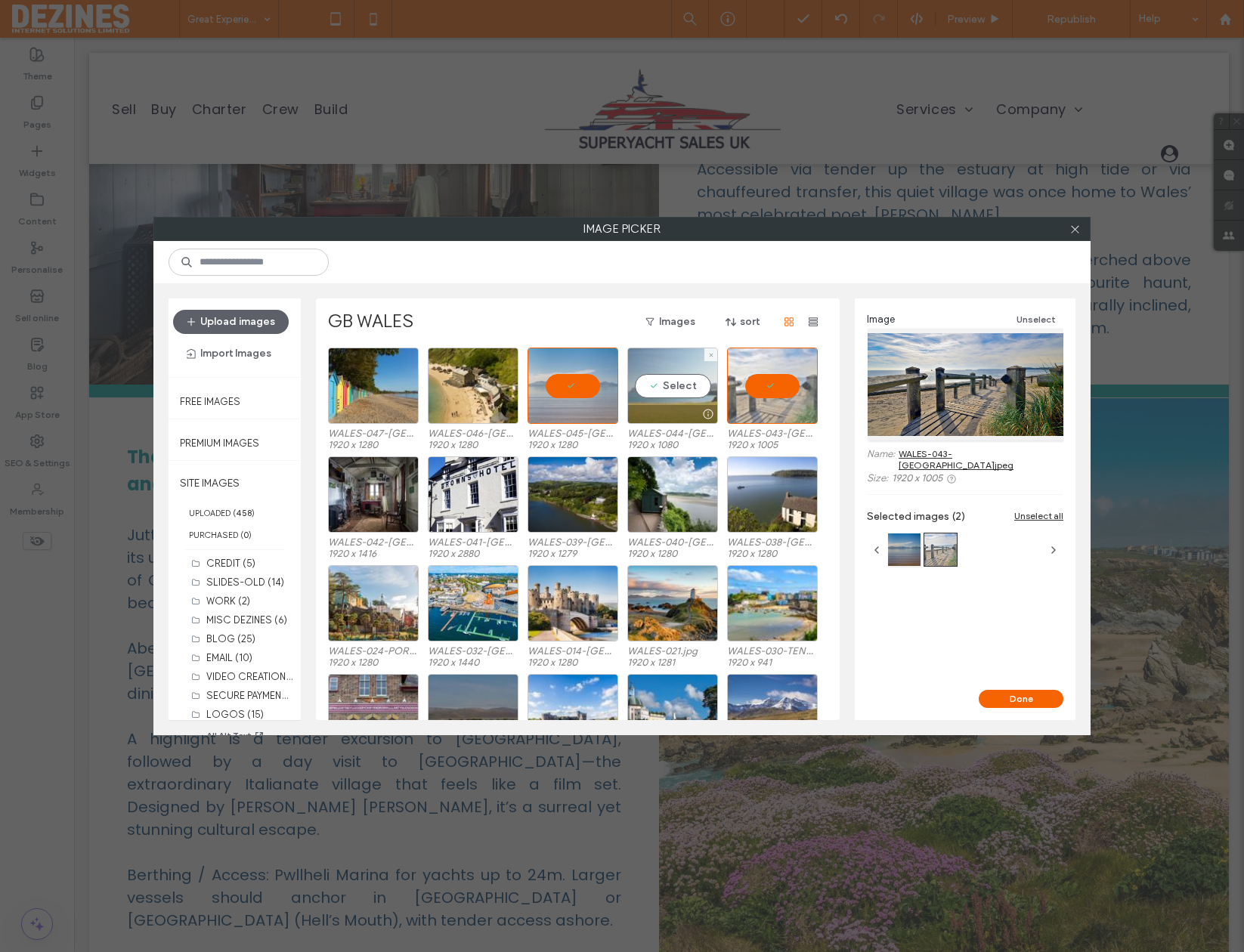
drag, startPoint x: 683, startPoint y: 386, endPoint x: 630, endPoint y: 395, distance: 53.8
click at [681, 386] on div "Select" at bounding box center [672, 386] width 90 height 77
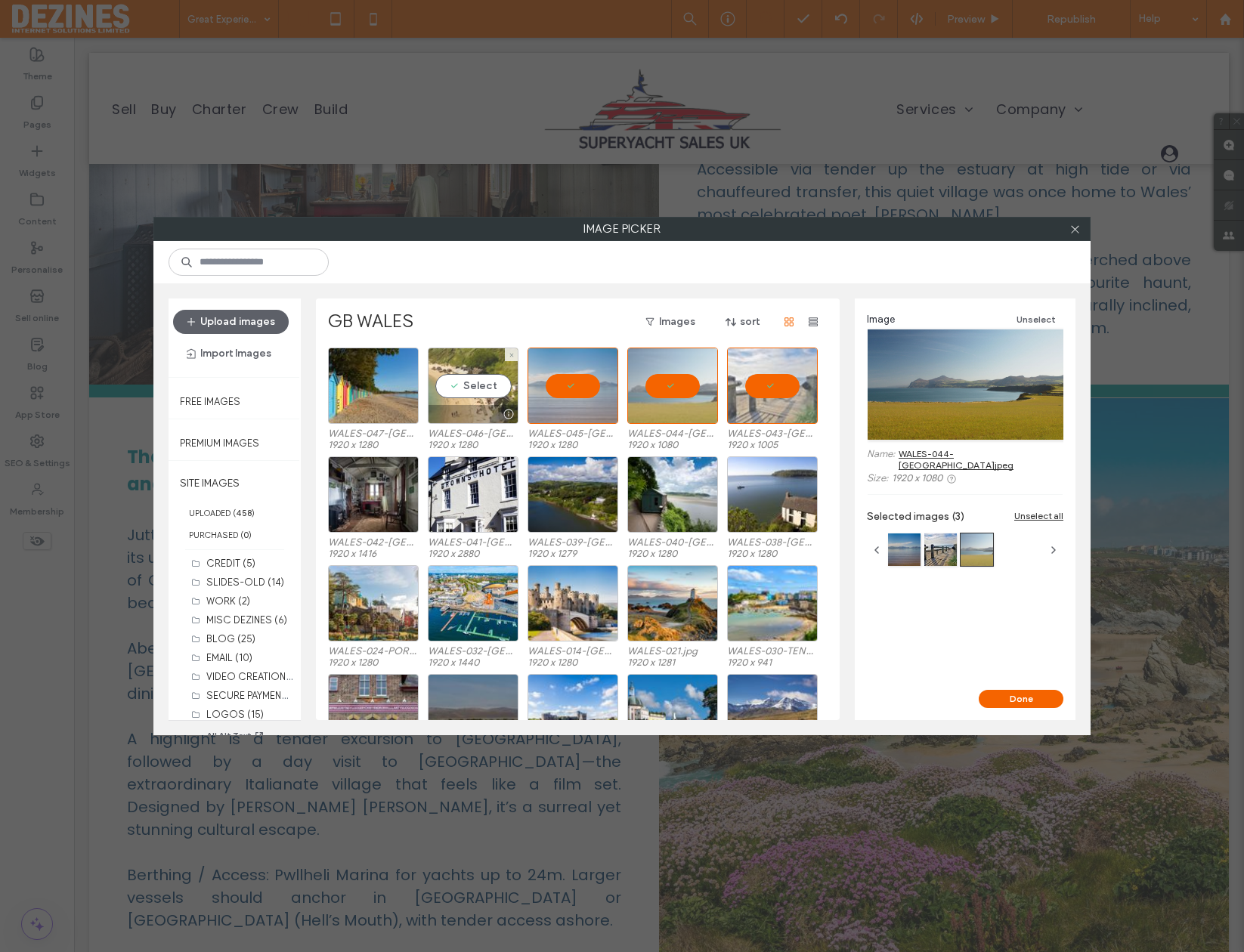
drag, startPoint x: 482, startPoint y: 389, endPoint x: 473, endPoint y: 390, distance: 9.1
click at [481, 389] on div "Select" at bounding box center [473, 386] width 90 height 77
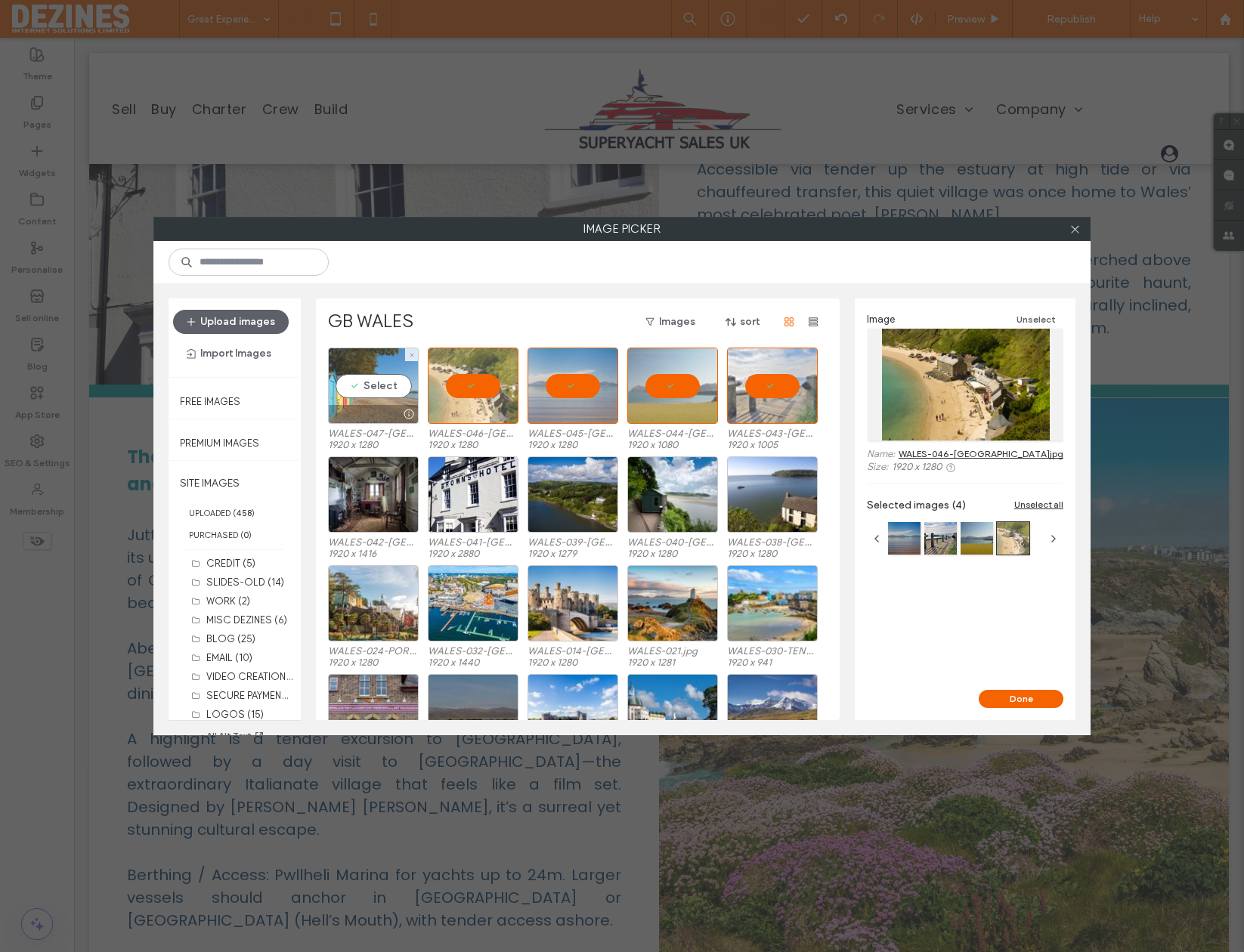
click at [388, 390] on div "Select" at bounding box center [373, 386] width 90 height 77
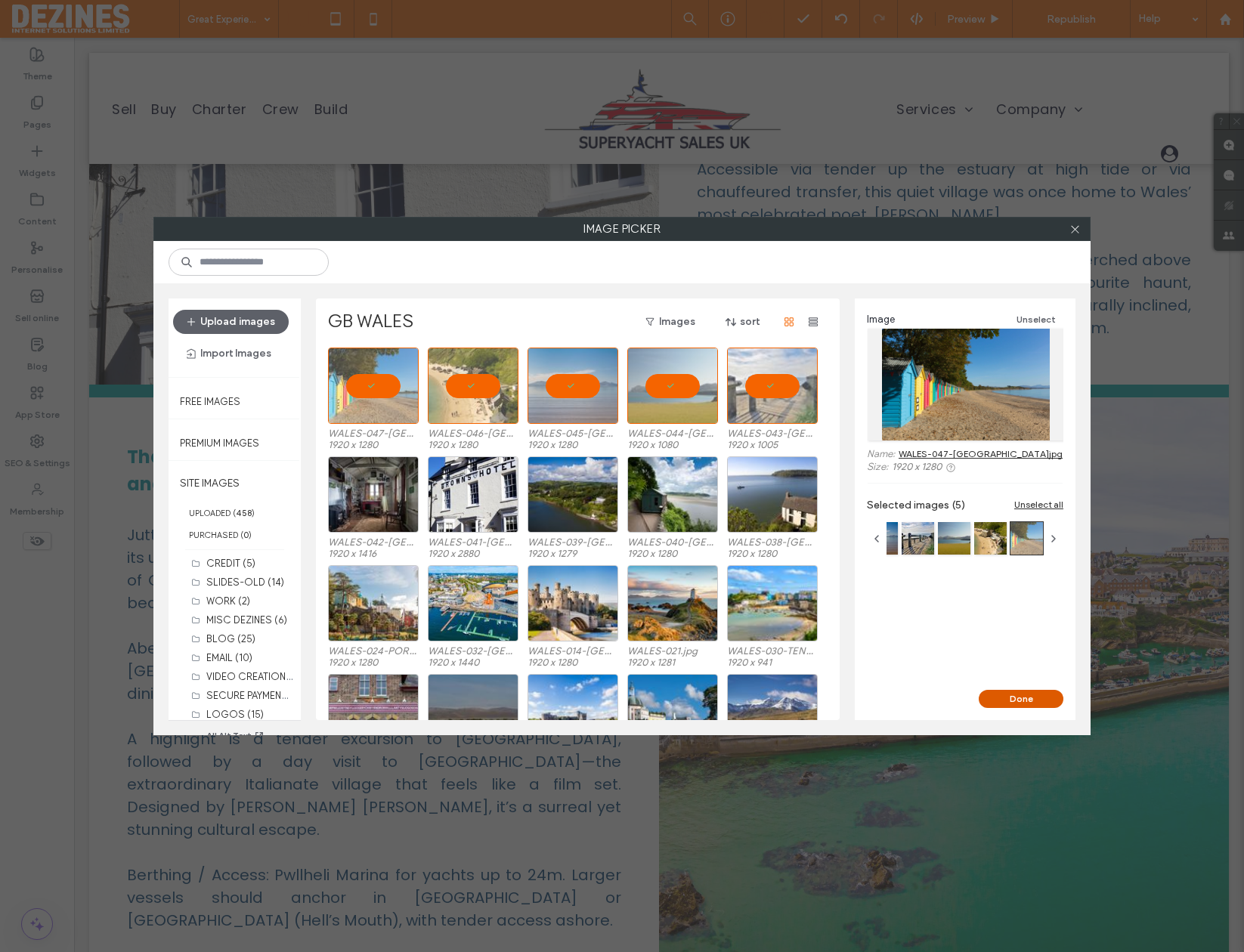
click at [1010, 698] on button "Done" at bounding box center [1021, 699] width 84 height 18
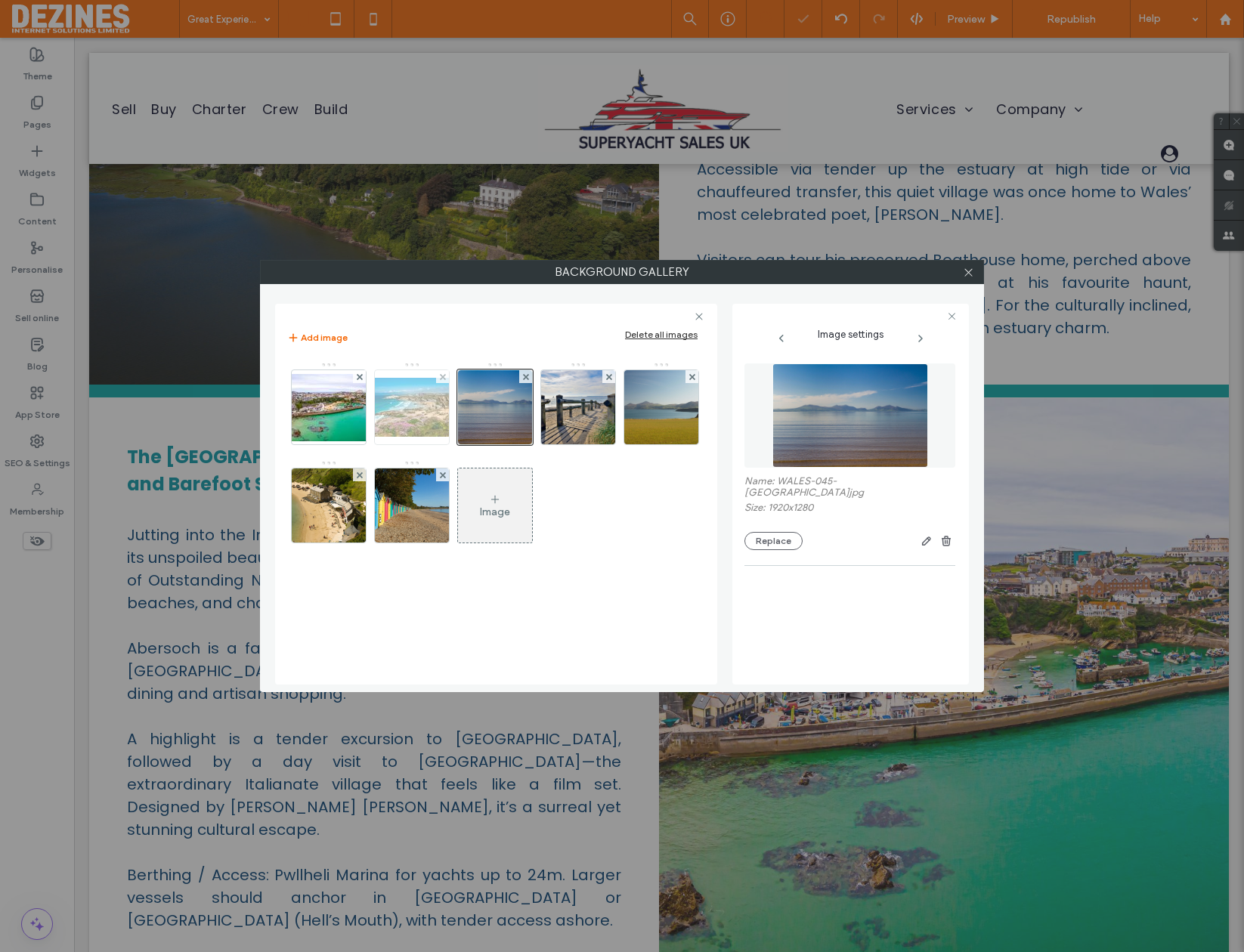
drag, startPoint x: 439, startPoint y: 376, endPoint x: 391, endPoint y: 385, distance: 48.8
click at [438, 376] on div at bounding box center [442, 376] width 13 height 13
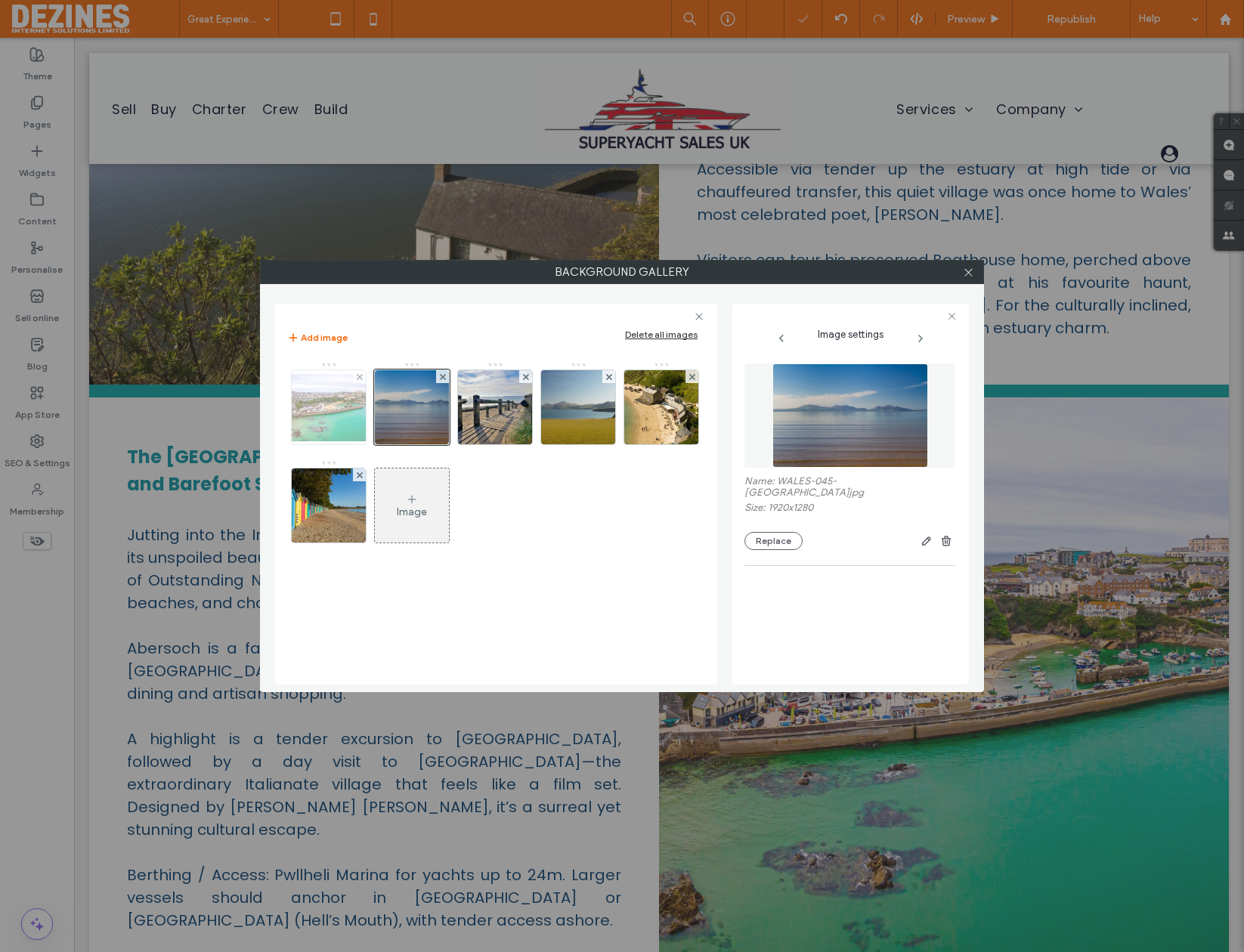
drag, startPoint x: 360, startPoint y: 375, endPoint x: 354, endPoint y: 405, distance: 30.6
click at [359, 375] on icon at bounding box center [359, 377] width 6 height 6
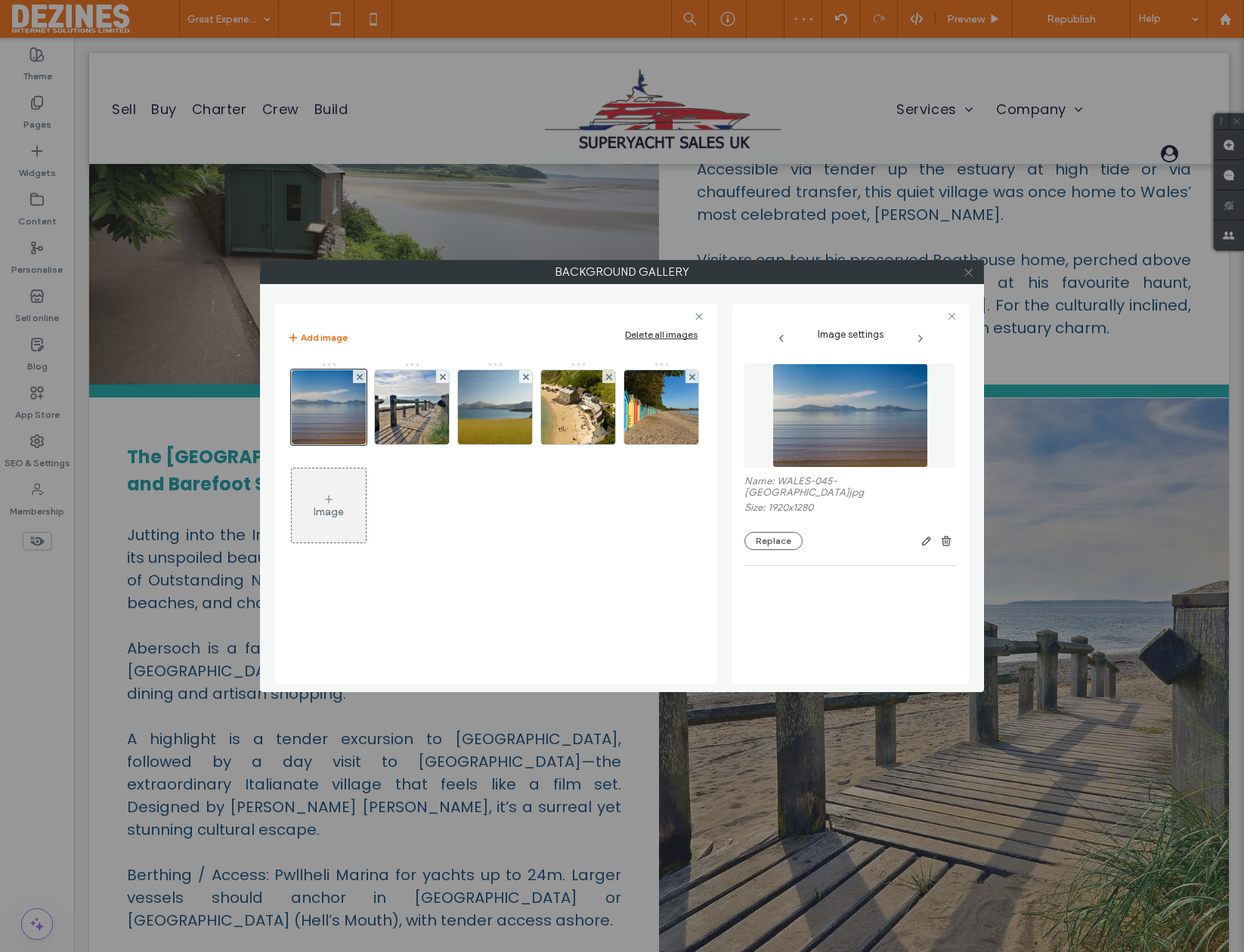
click at [968, 271] on icon at bounding box center [968, 272] width 11 height 11
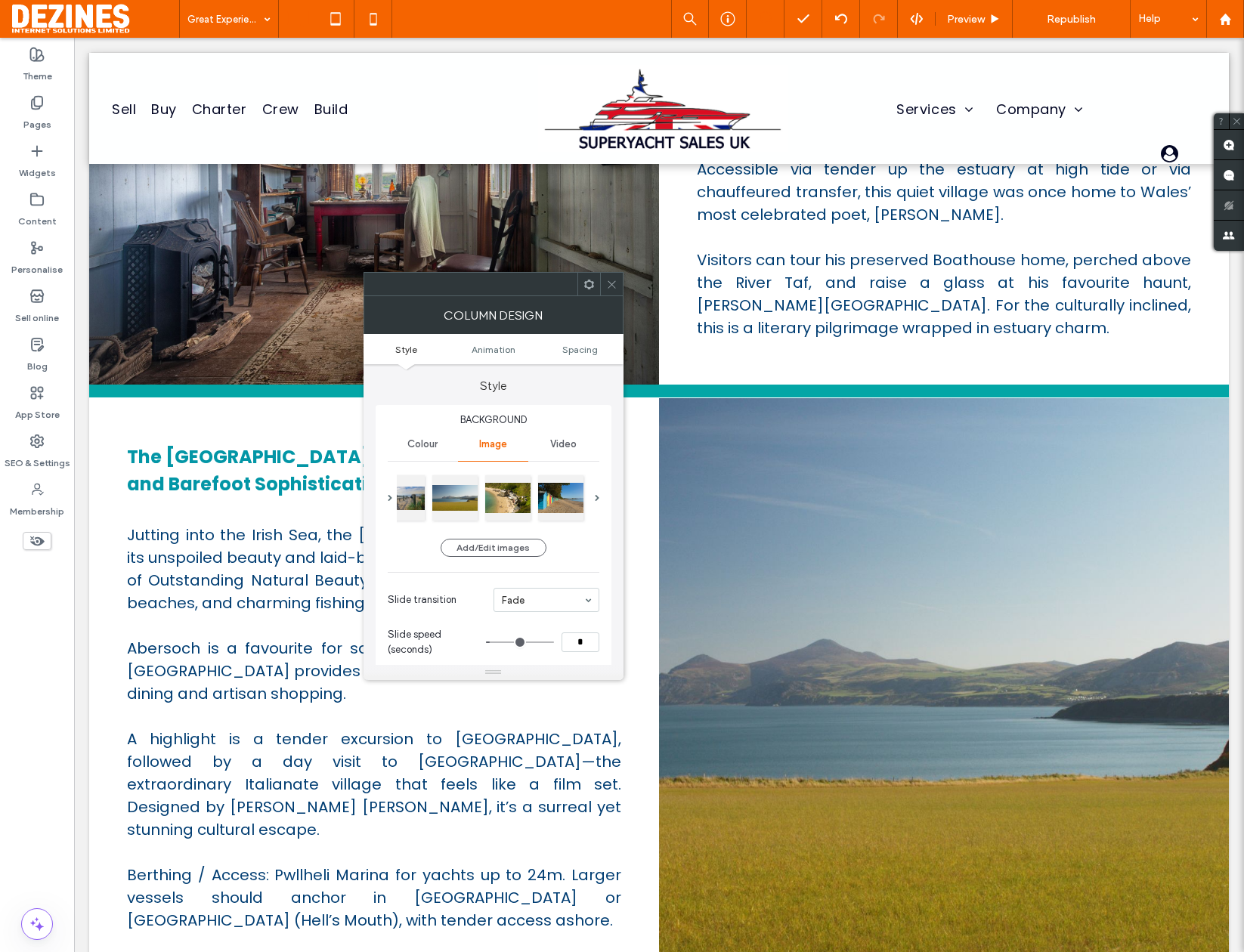
click at [612, 281] on icon at bounding box center [612, 284] width 11 height 11
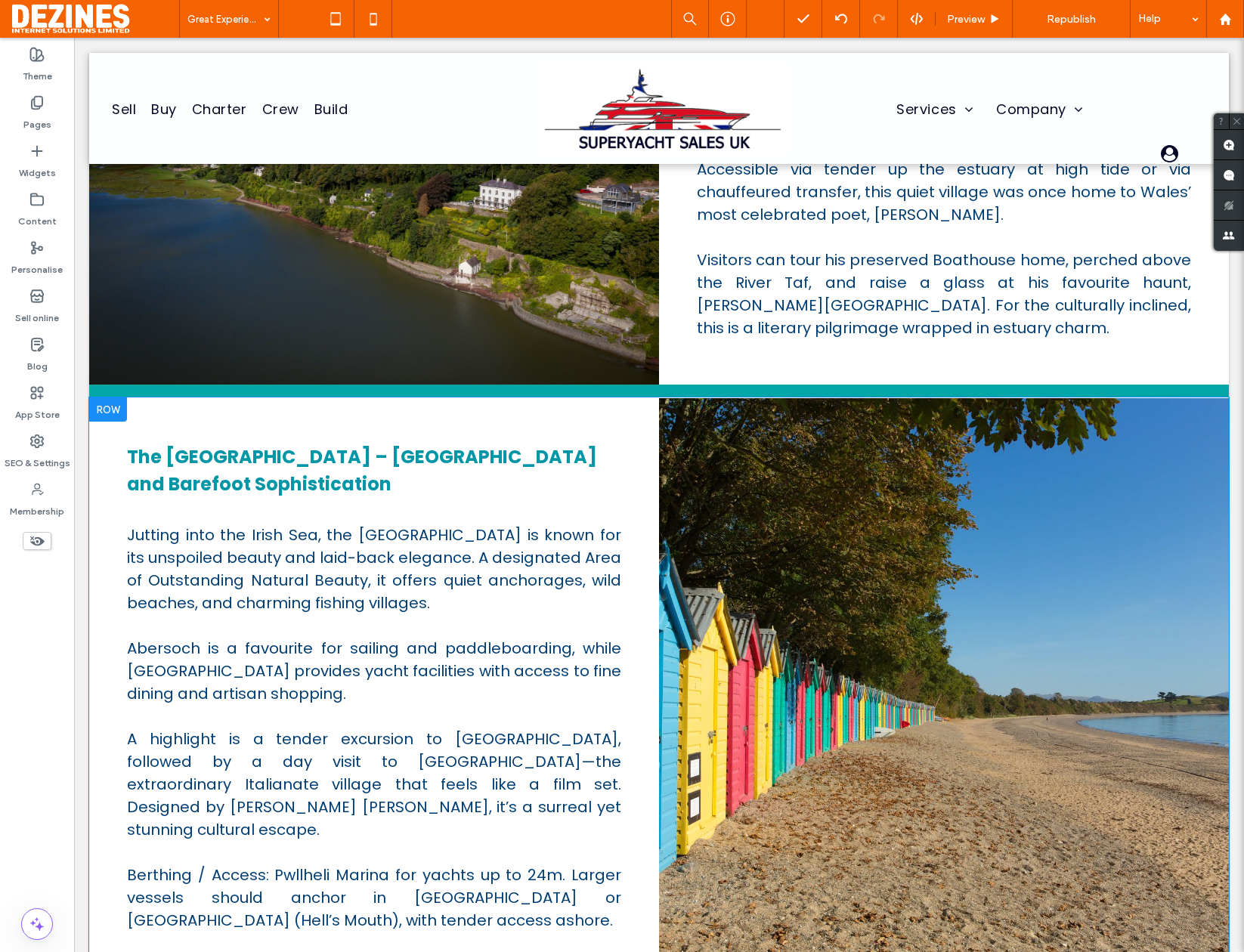
click at [713, 583] on div at bounding box center [944, 688] width 569 height 579
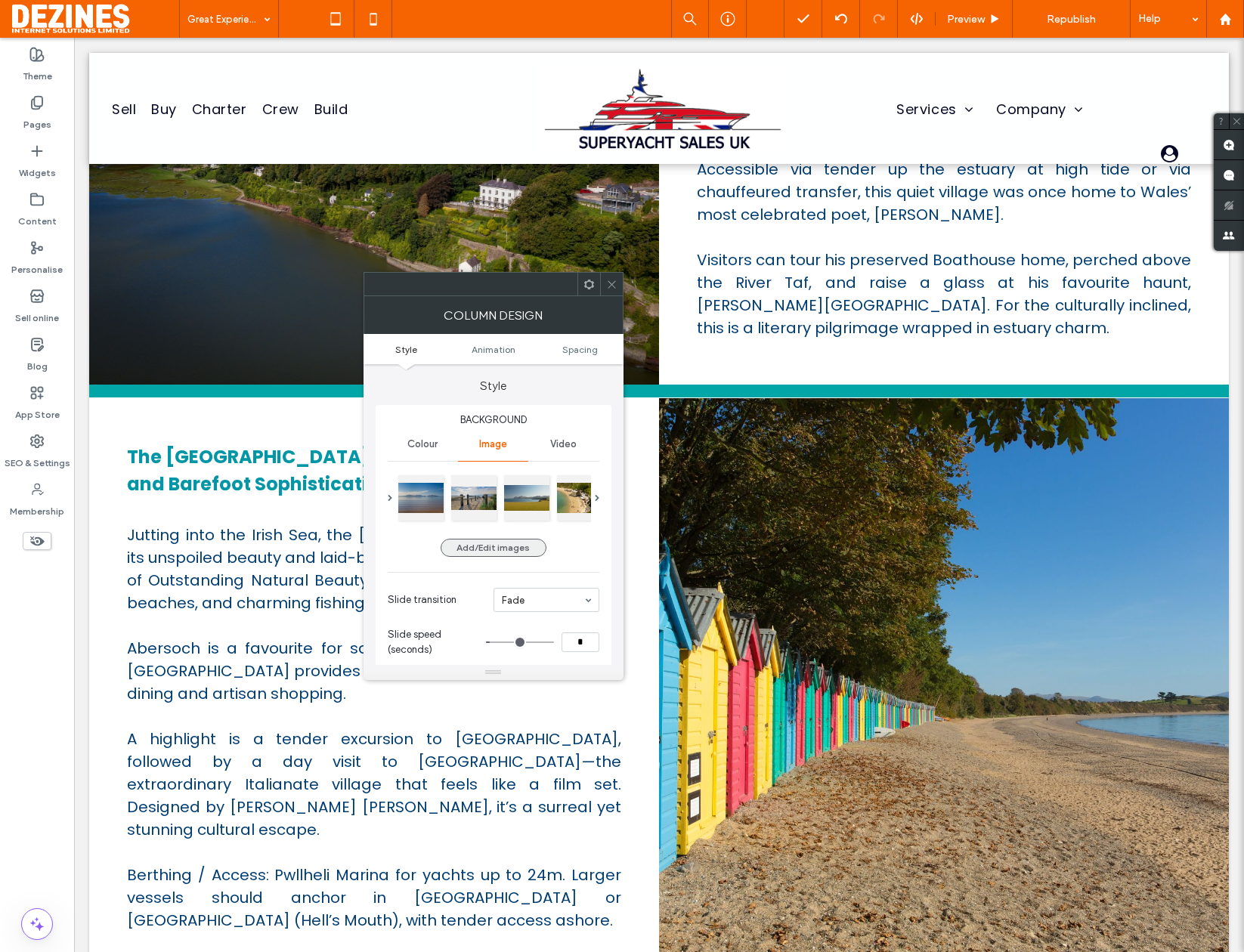
click at [518, 550] on button "Add/Edit images" at bounding box center [494, 548] width 106 height 18
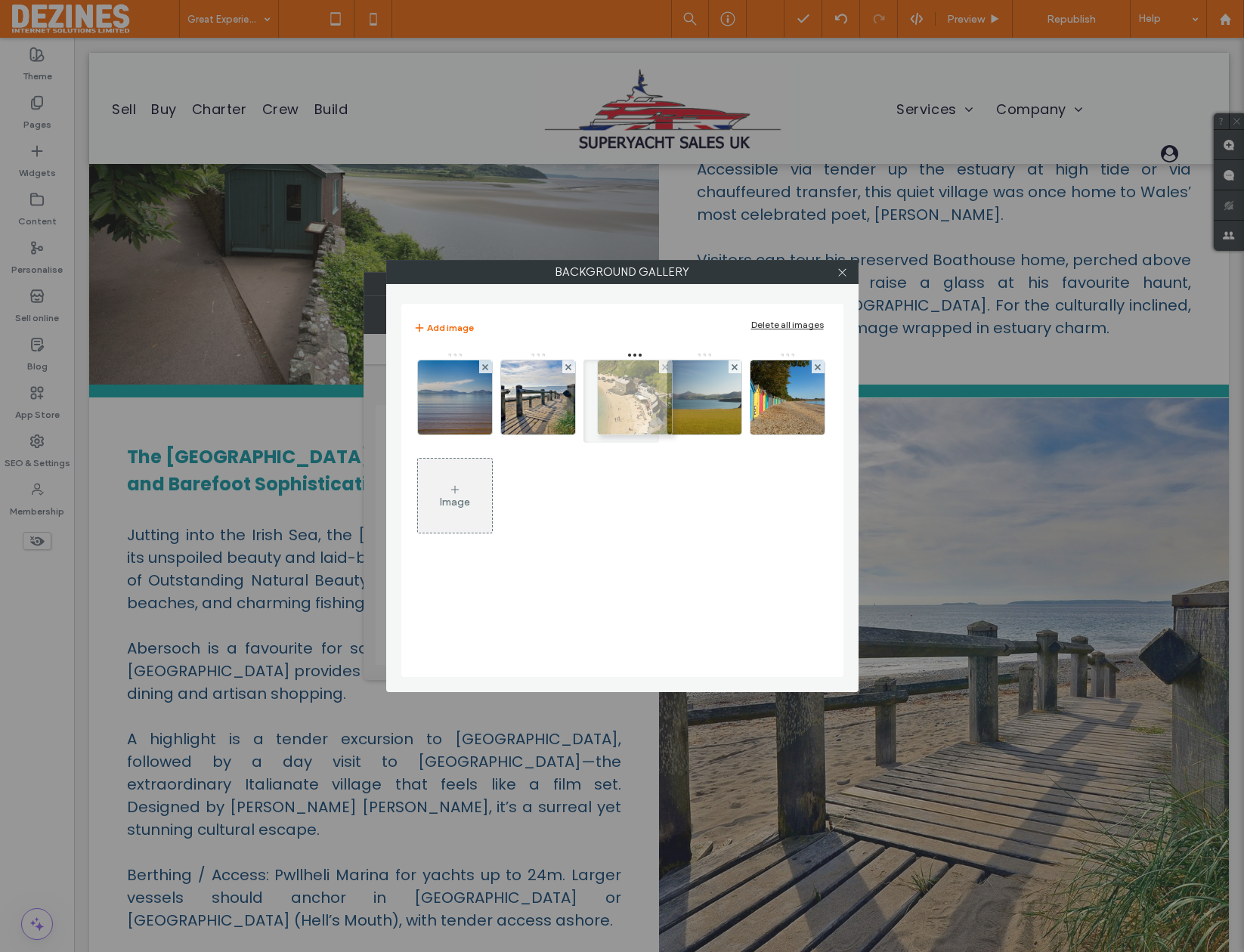
drag, startPoint x: 722, startPoint y: 407, endPoint x: 648, endPoint y: 407, distance: 74.0
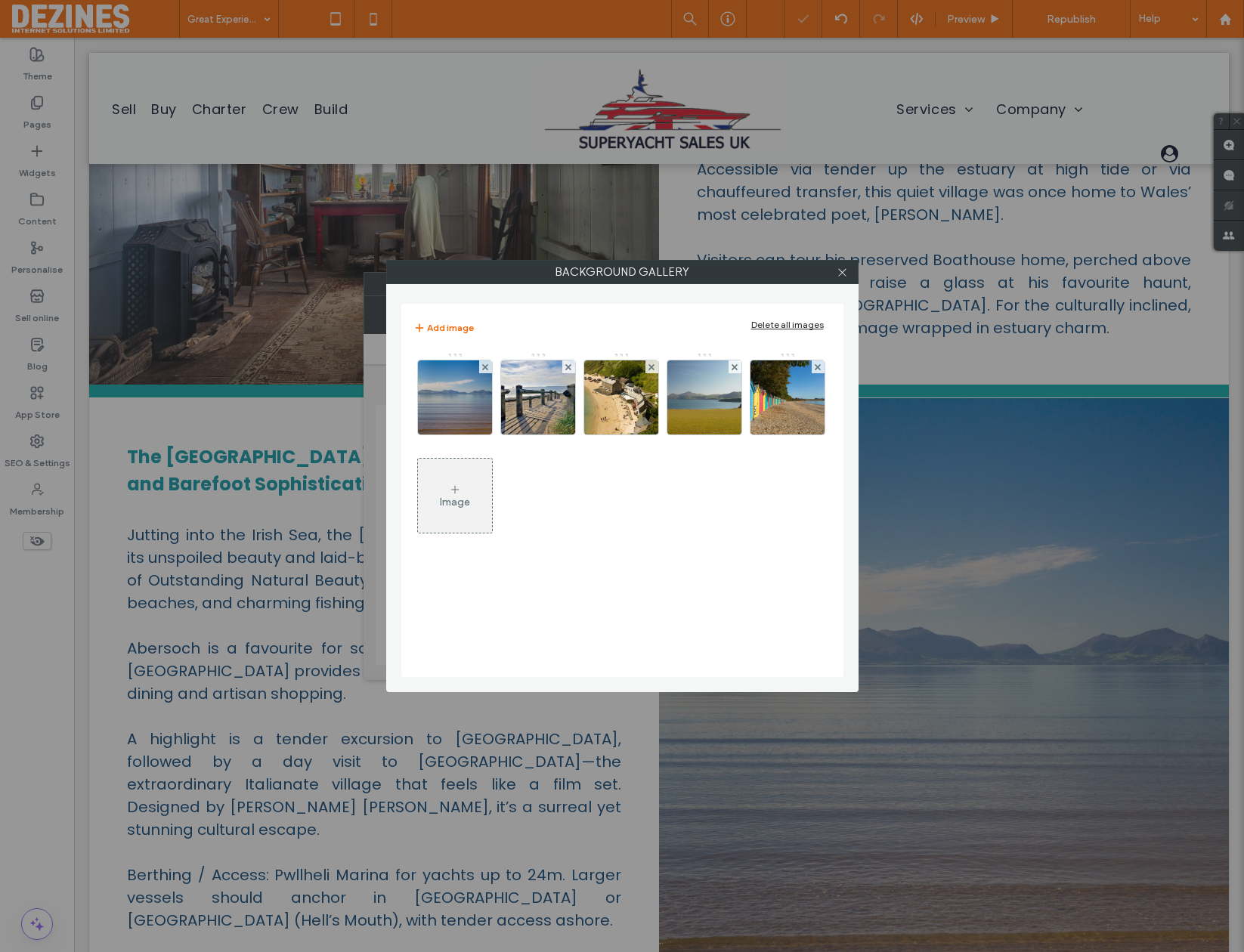
click at [453, 491] on icon at bounding box center [455, 490] width 12 height 12
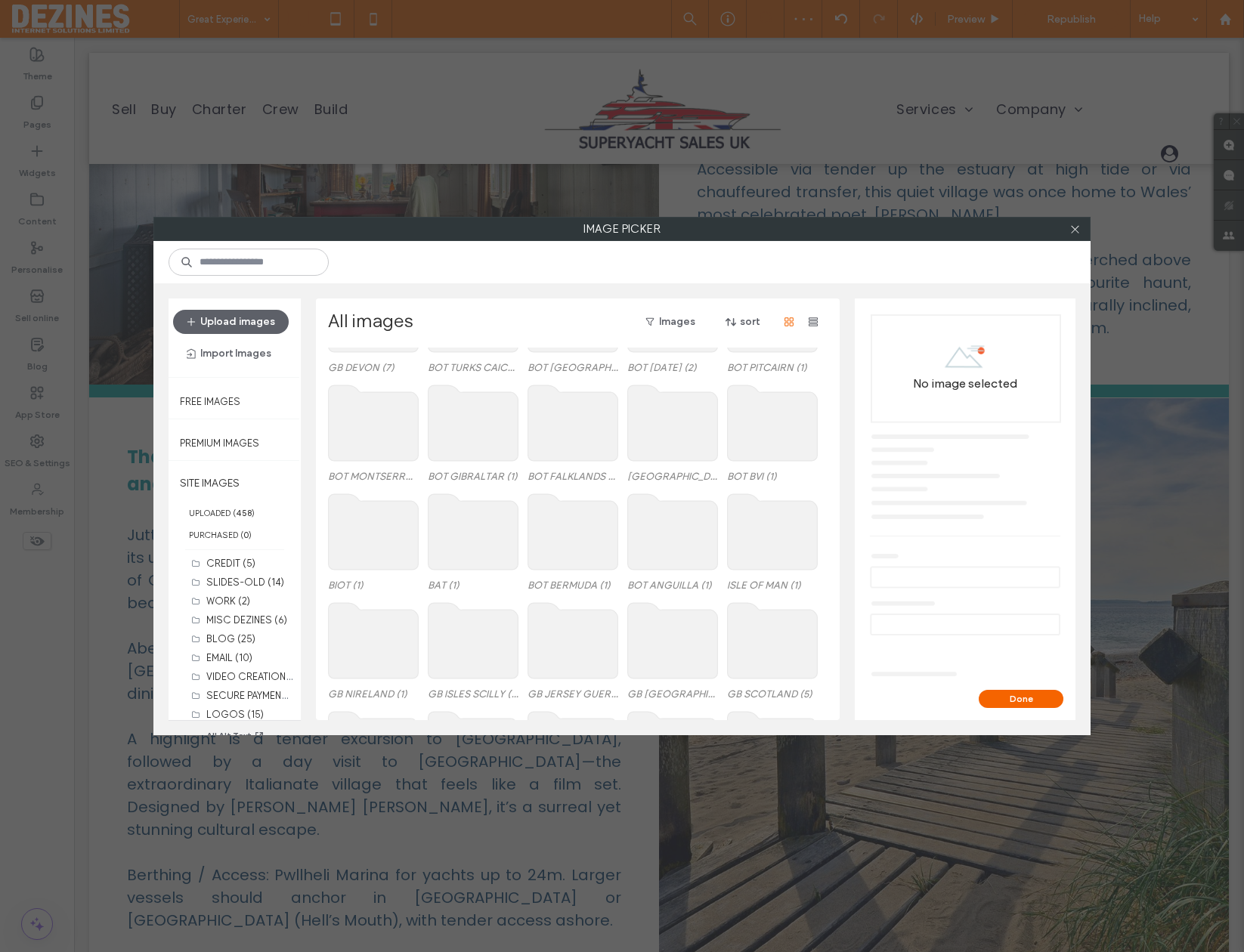
scroll to position [359, 0]
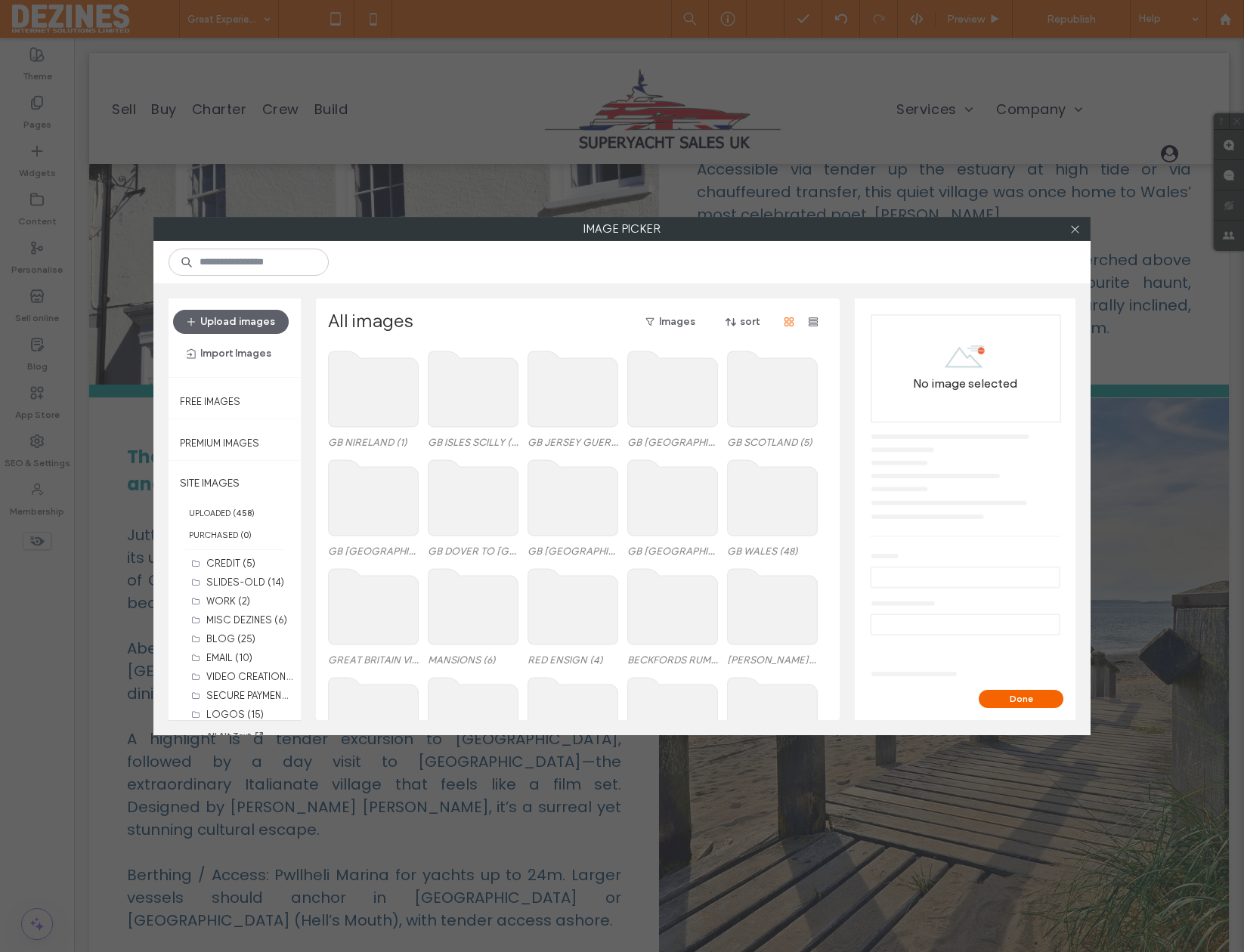
click at [745, 511] on use at bounding box center [773, 498] width 90 height 76
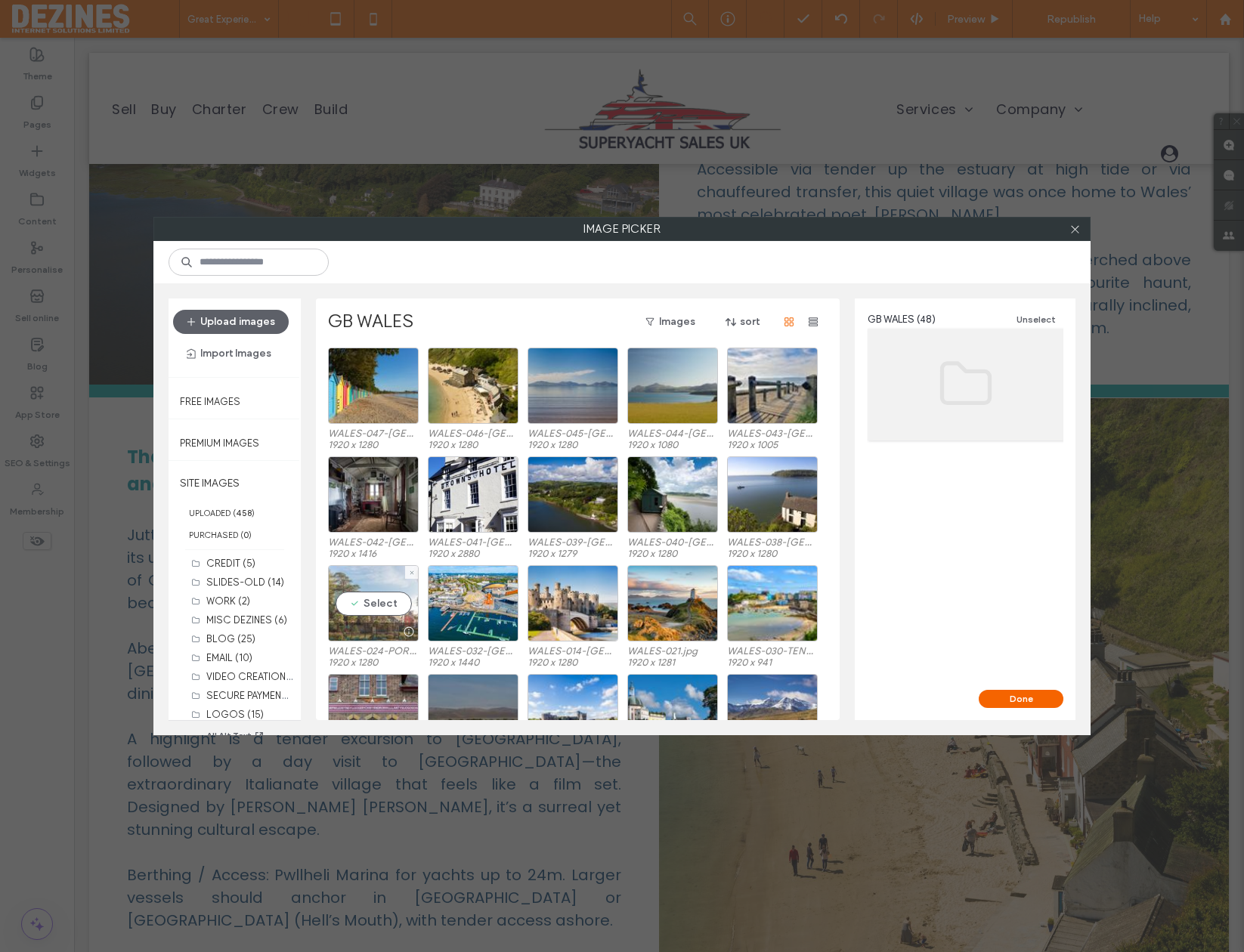
click at [374, 606] on div "Select" at bounding box center [373, 604] width 90 height 77
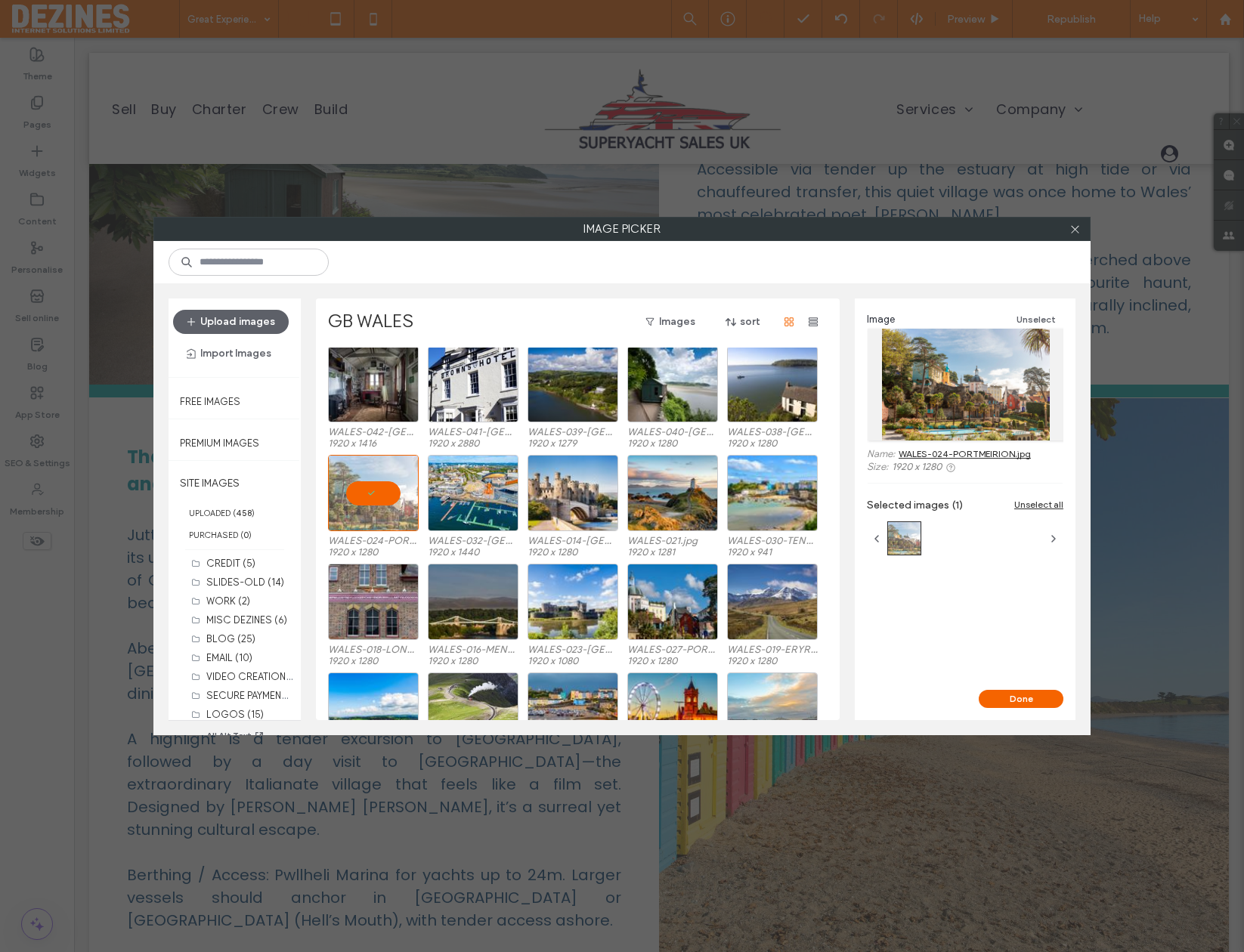
scroll to position [113, 0]
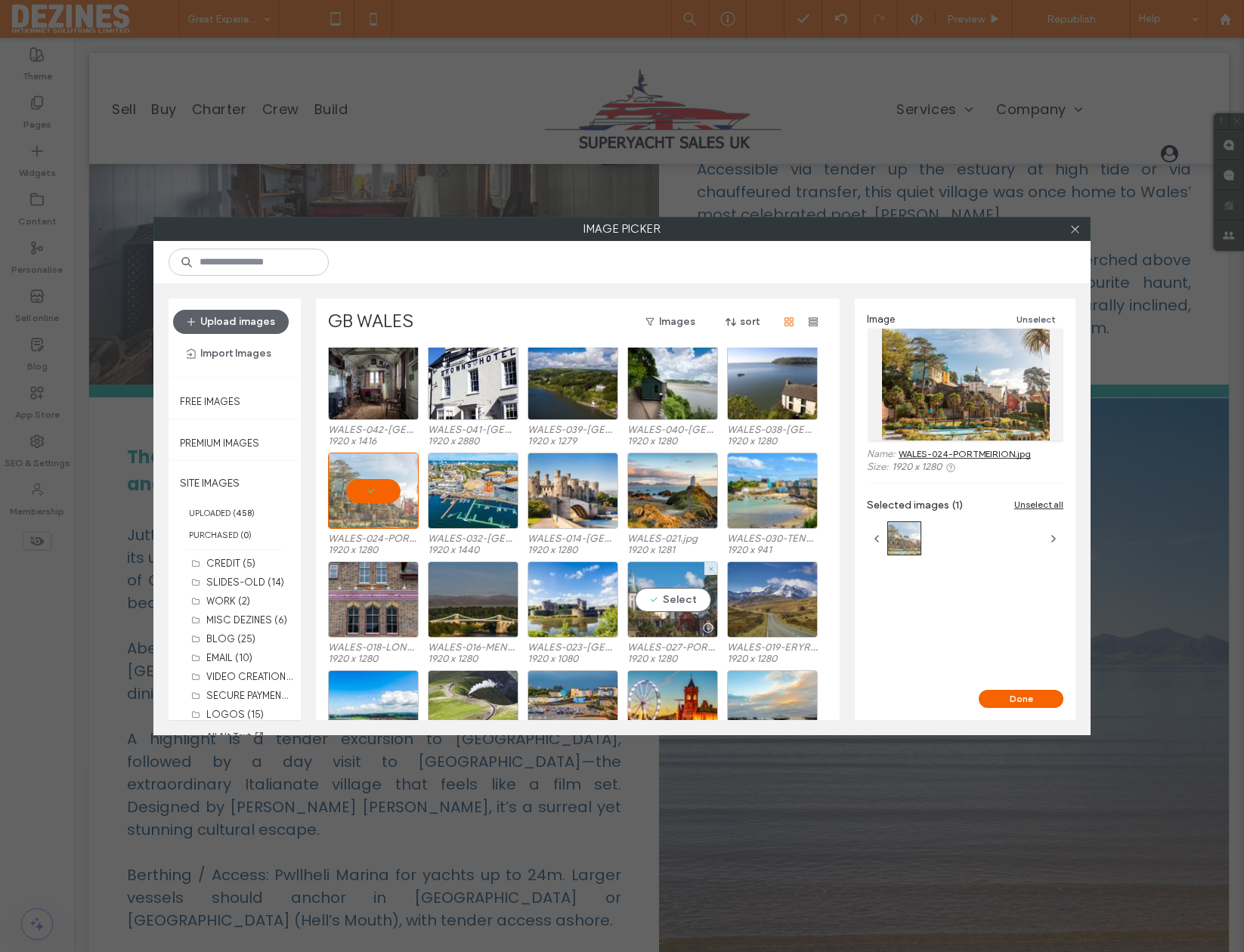
click at [681, 601] on div "Select" at bounding box center [672, 600] width 90 height 77
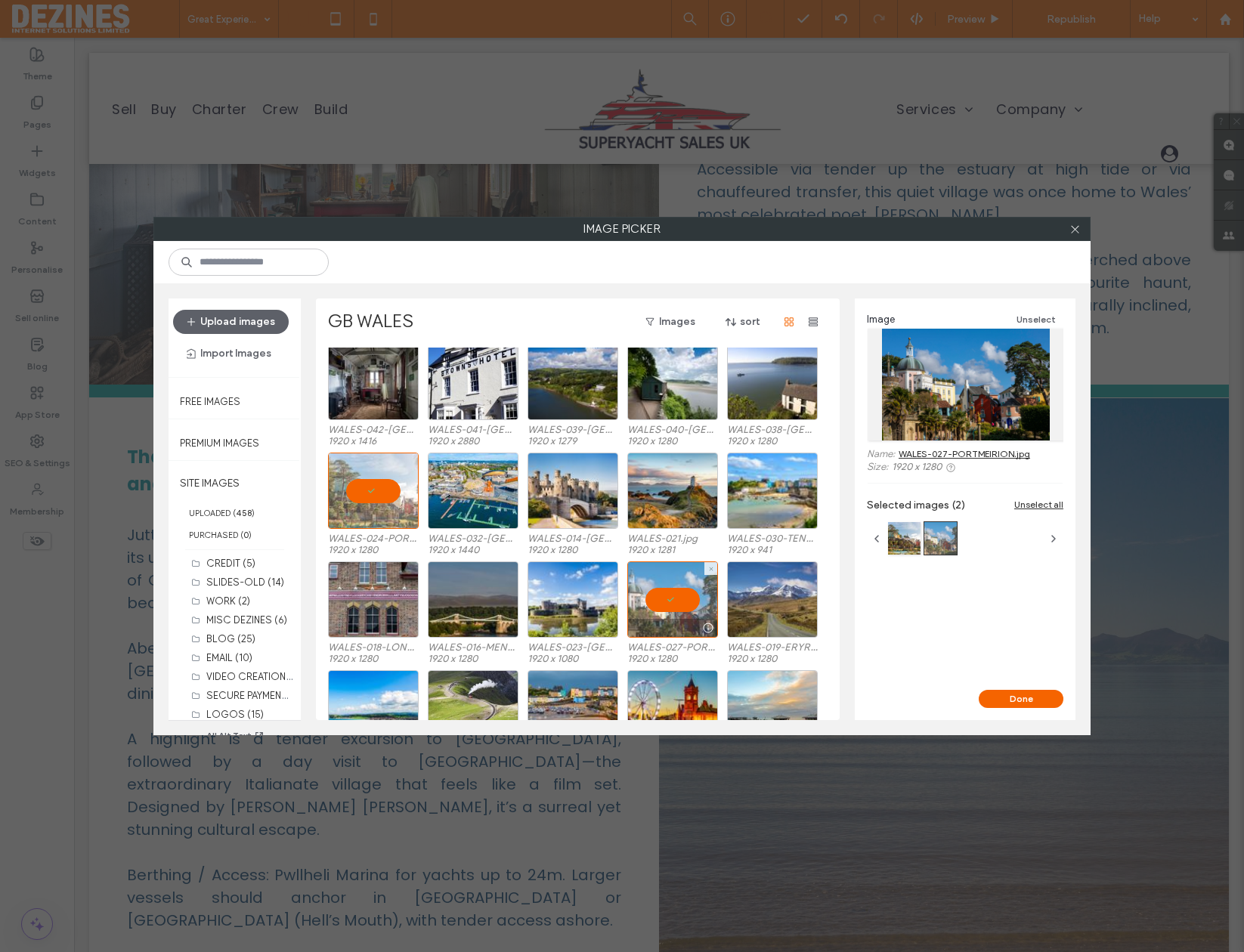
scroll to position [365, 0]
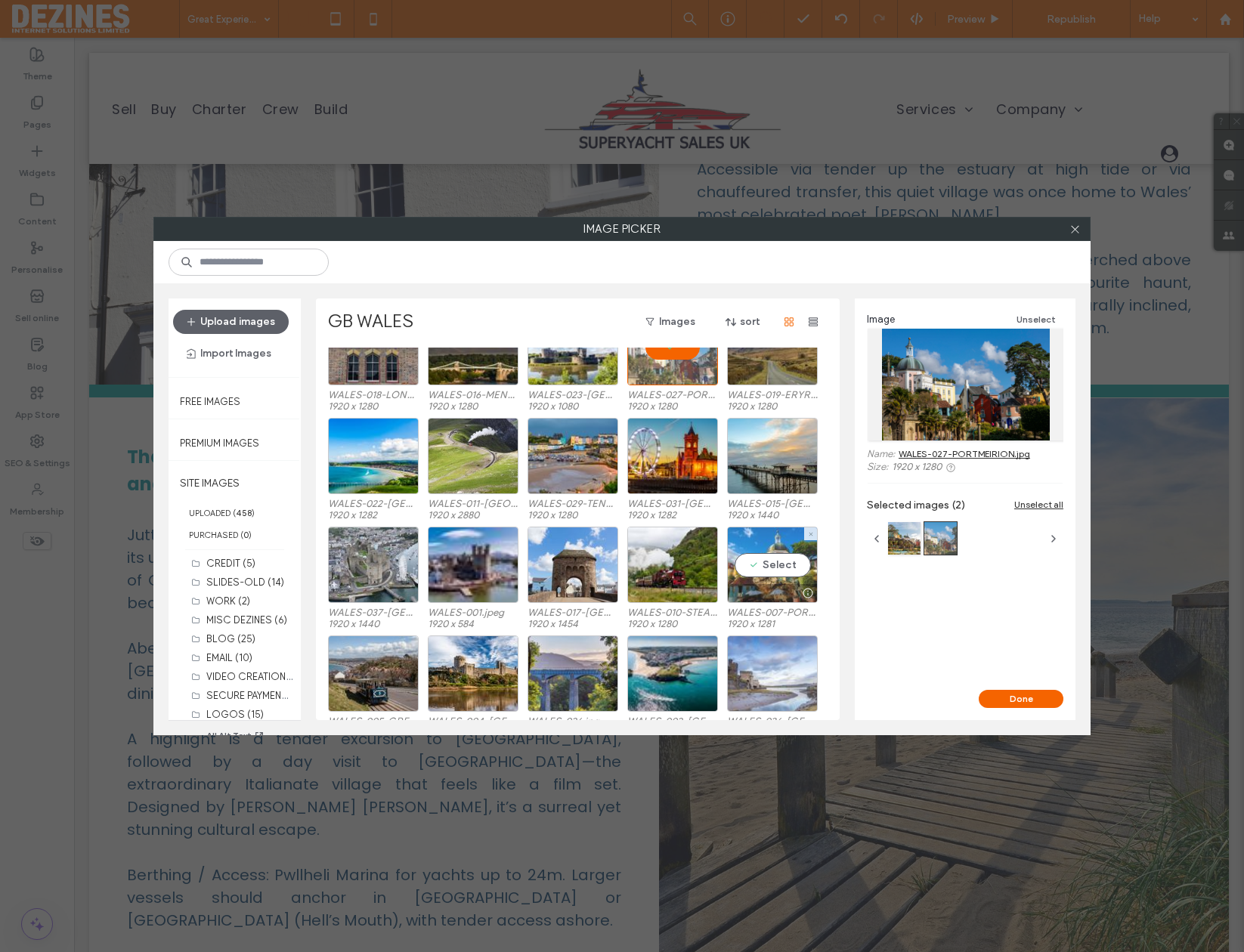
click at [773, 570] on div "Select" at bounding box center [773, 565] width 90 height 77
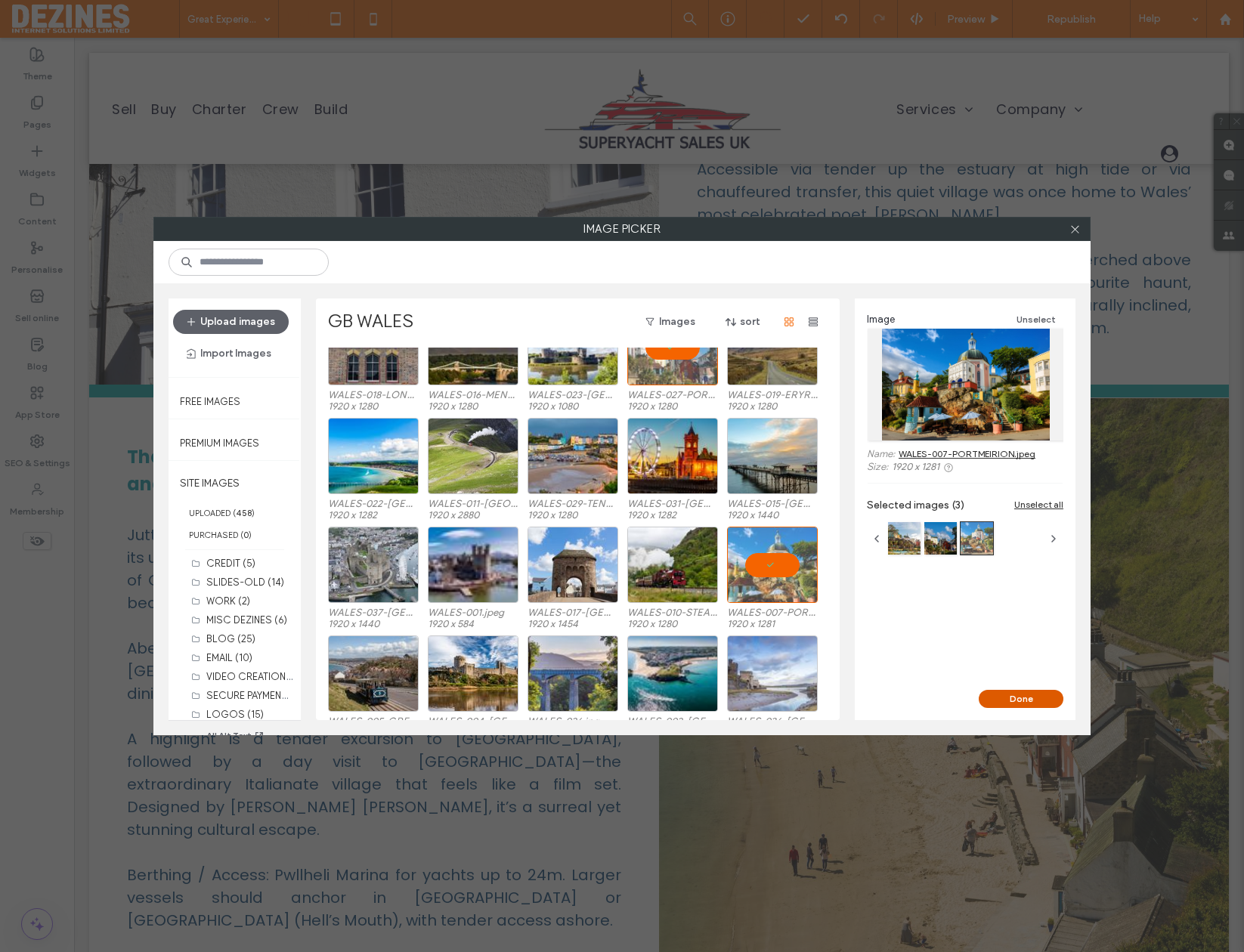
click at [1012, 696] on button "Done" at bounding box center [1021, 699] width 84 height 18
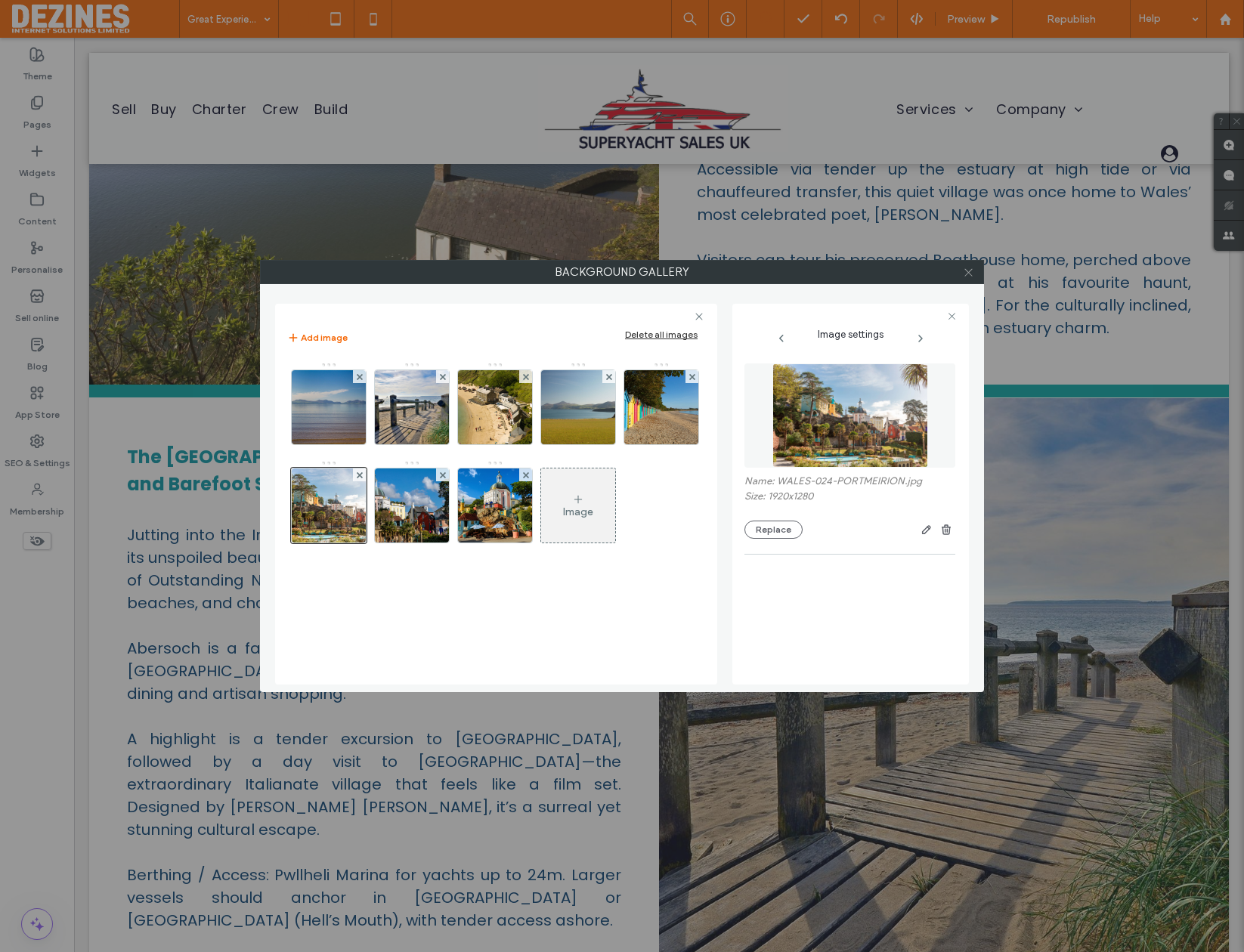
drag, startPoint x: 968, startPoint y: 273, endPoint x: 776, endPoint y: 276, distance: 192.0
click at [967, 273] on icon at bounding box center [968, 272] width 11 height 11
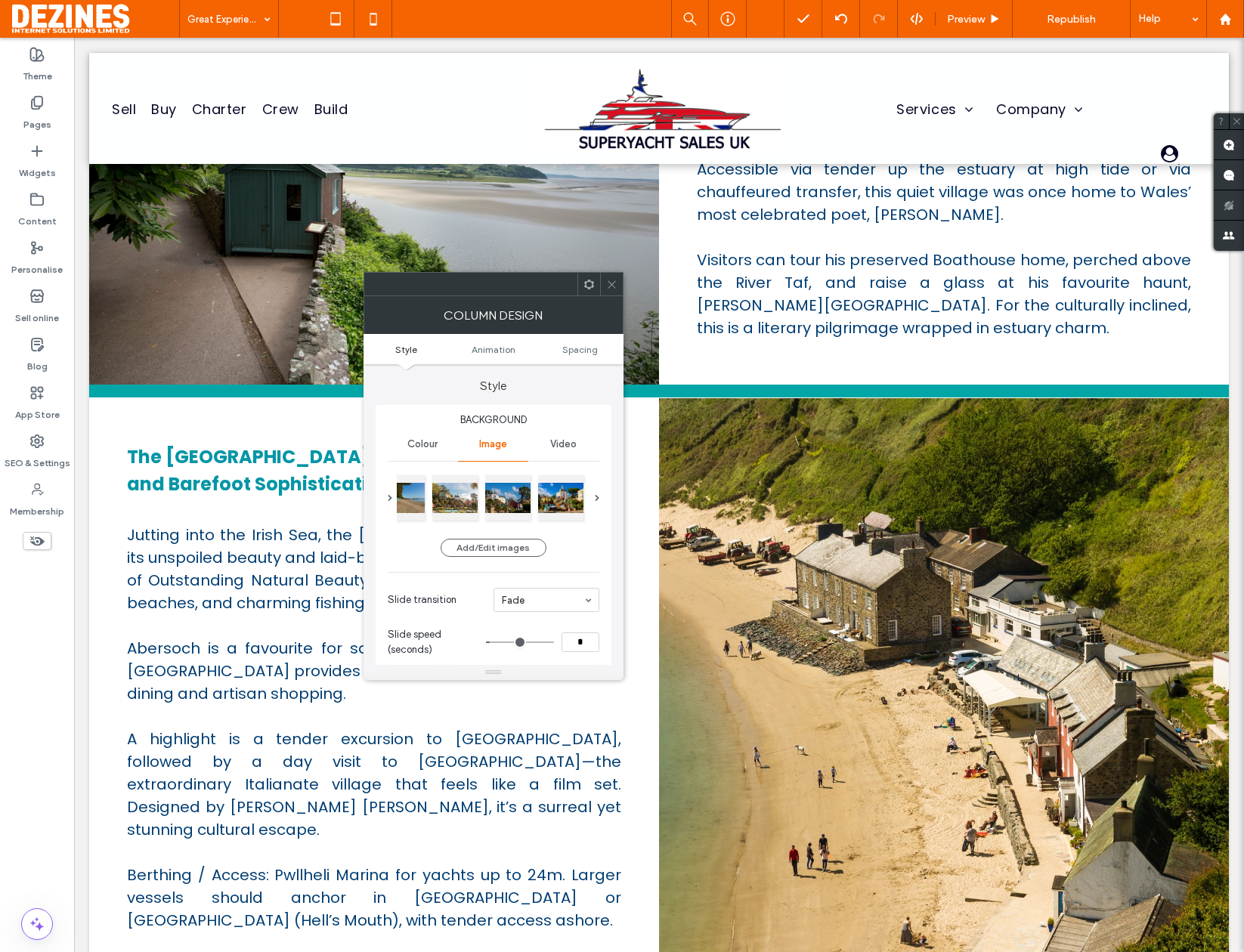
click at [612, 283] on icon at bounding box center [612, 284] width 11 height 11
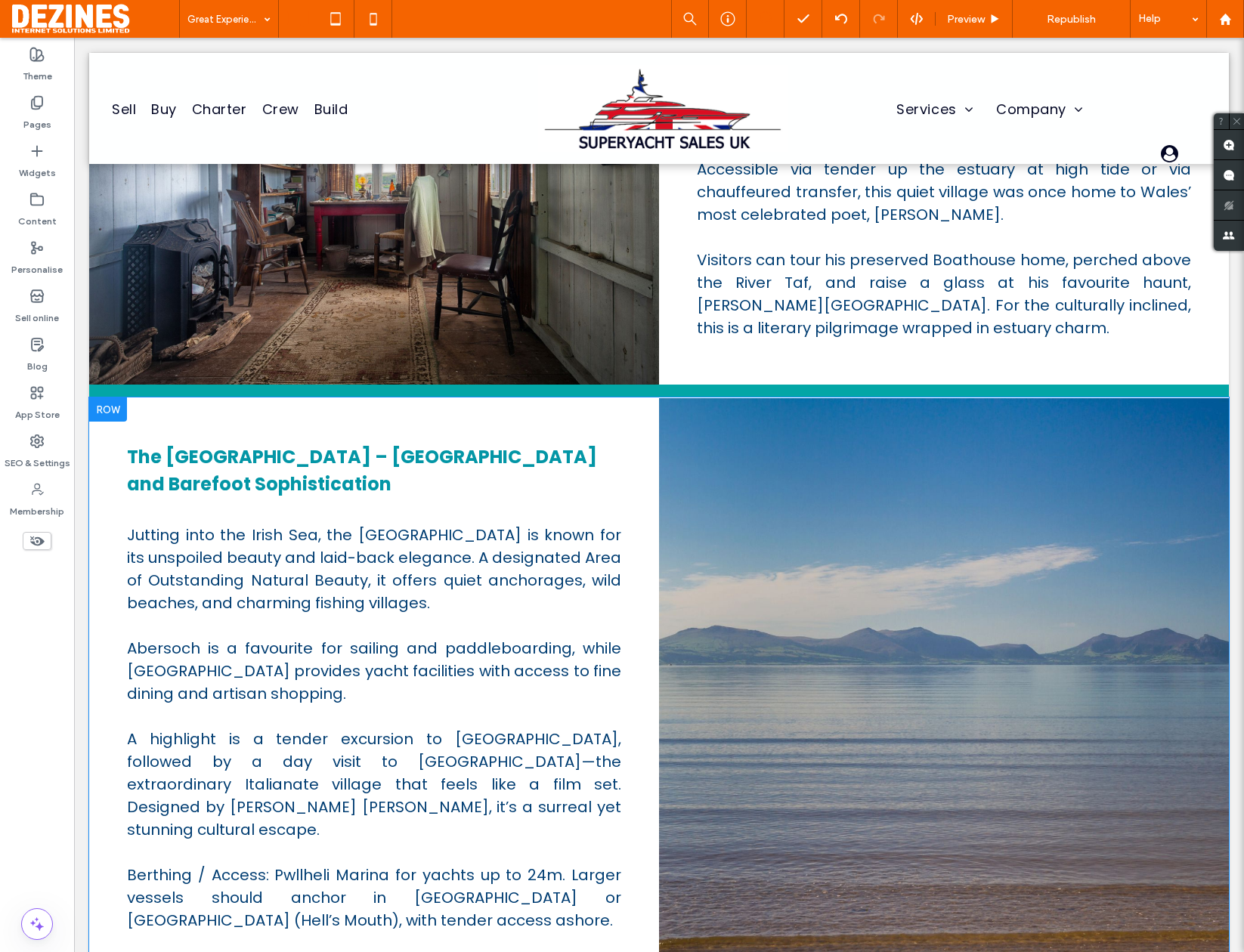
click at [725, 521] on div at bounding box center [944, 688] width 569 height 579
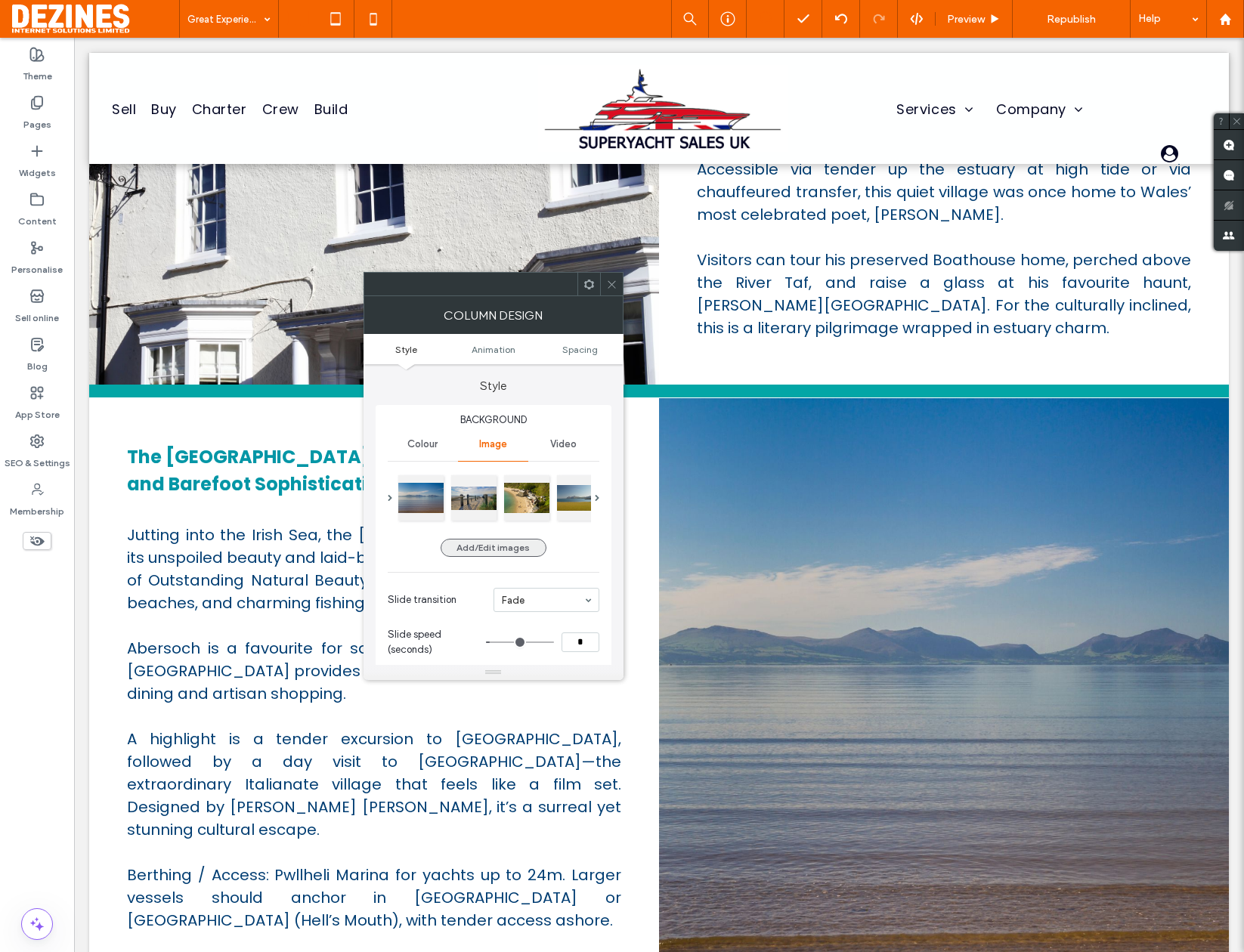
click at [524, 547] on button "Add/Edit images" at bounding box center [494, 548] width 106 height 18
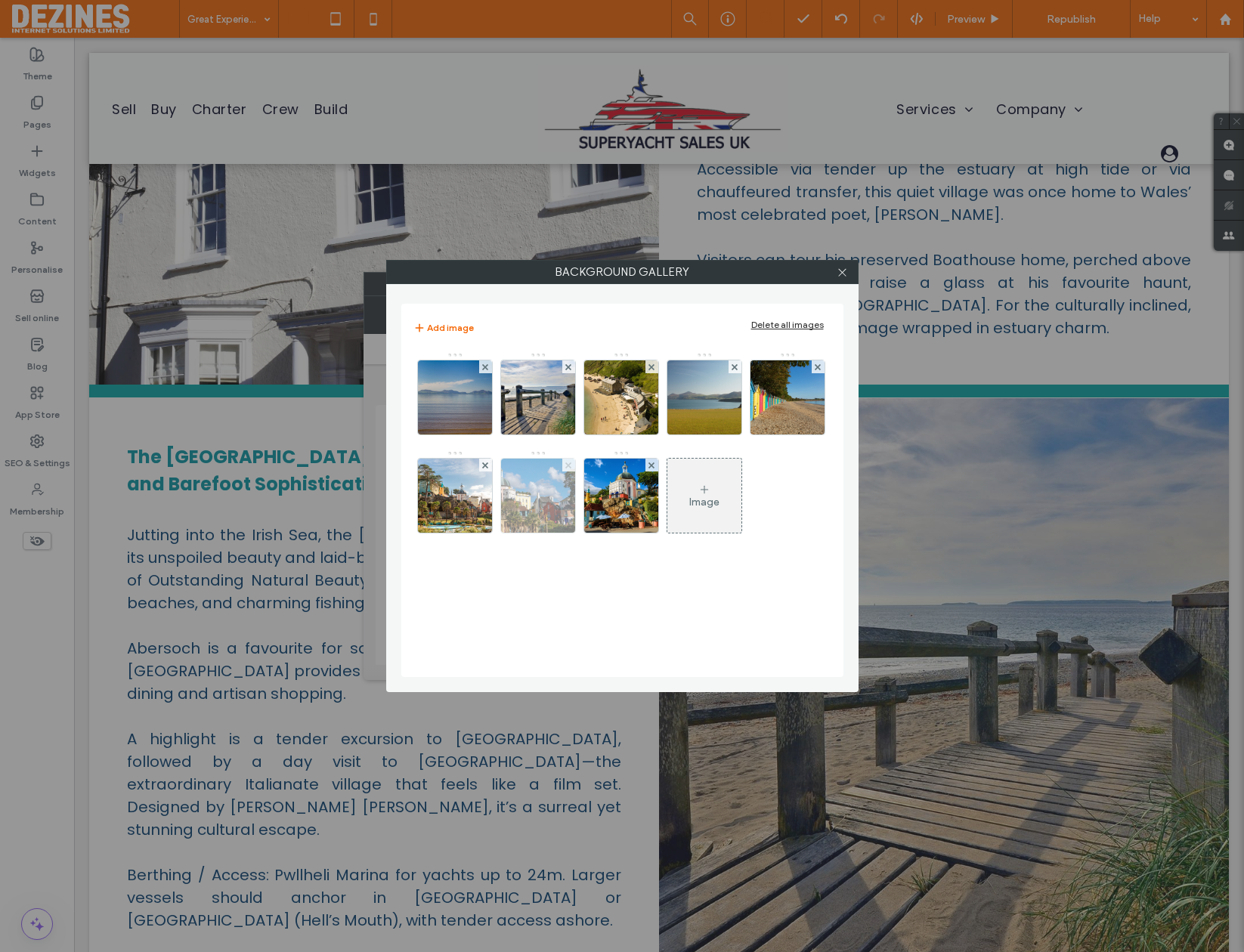
click at [566, 465] on icon at bounding box center [569, 465] width 6 height 6
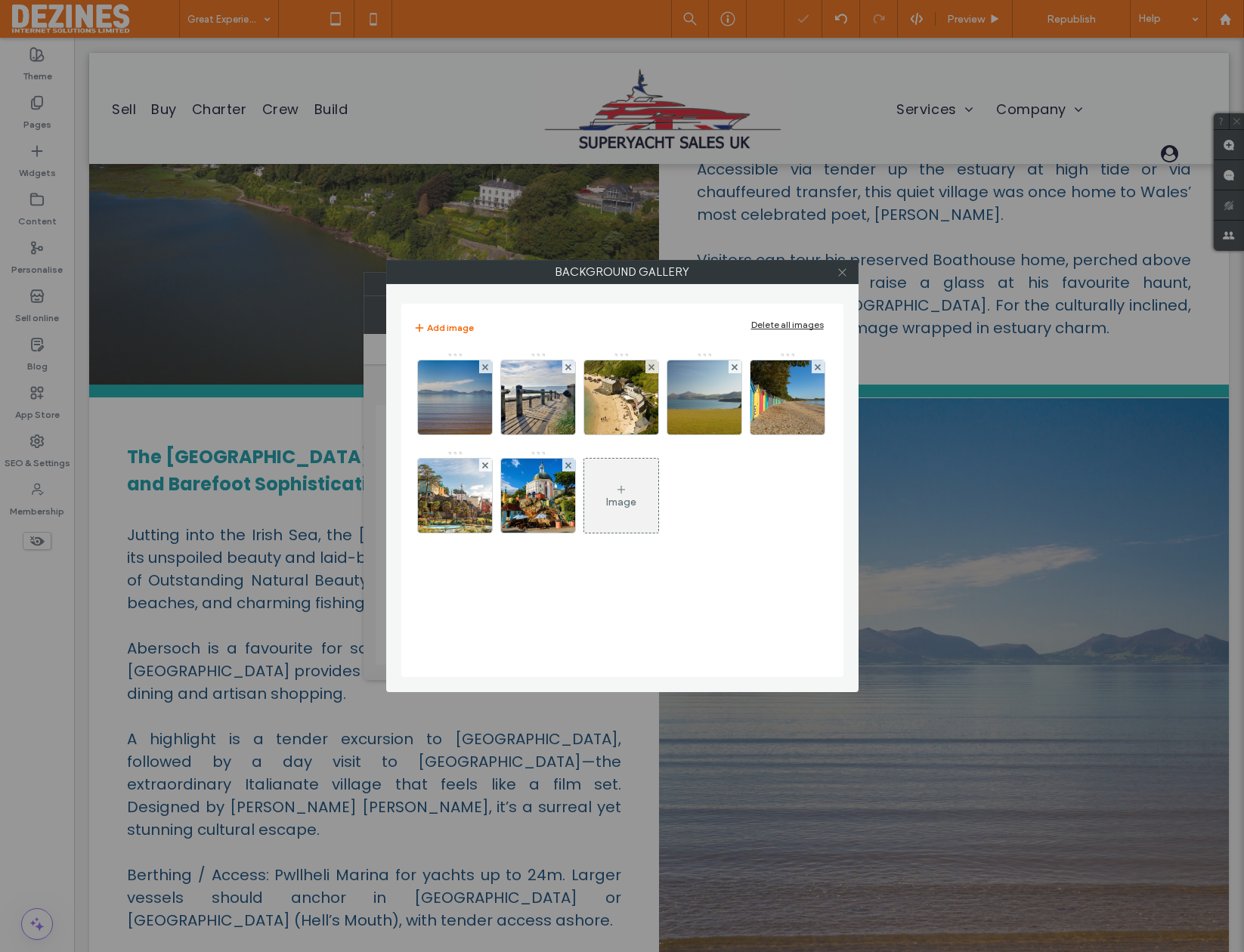
click at [842, 274] on icon at bounding box center [842, 272] width 11 height 11
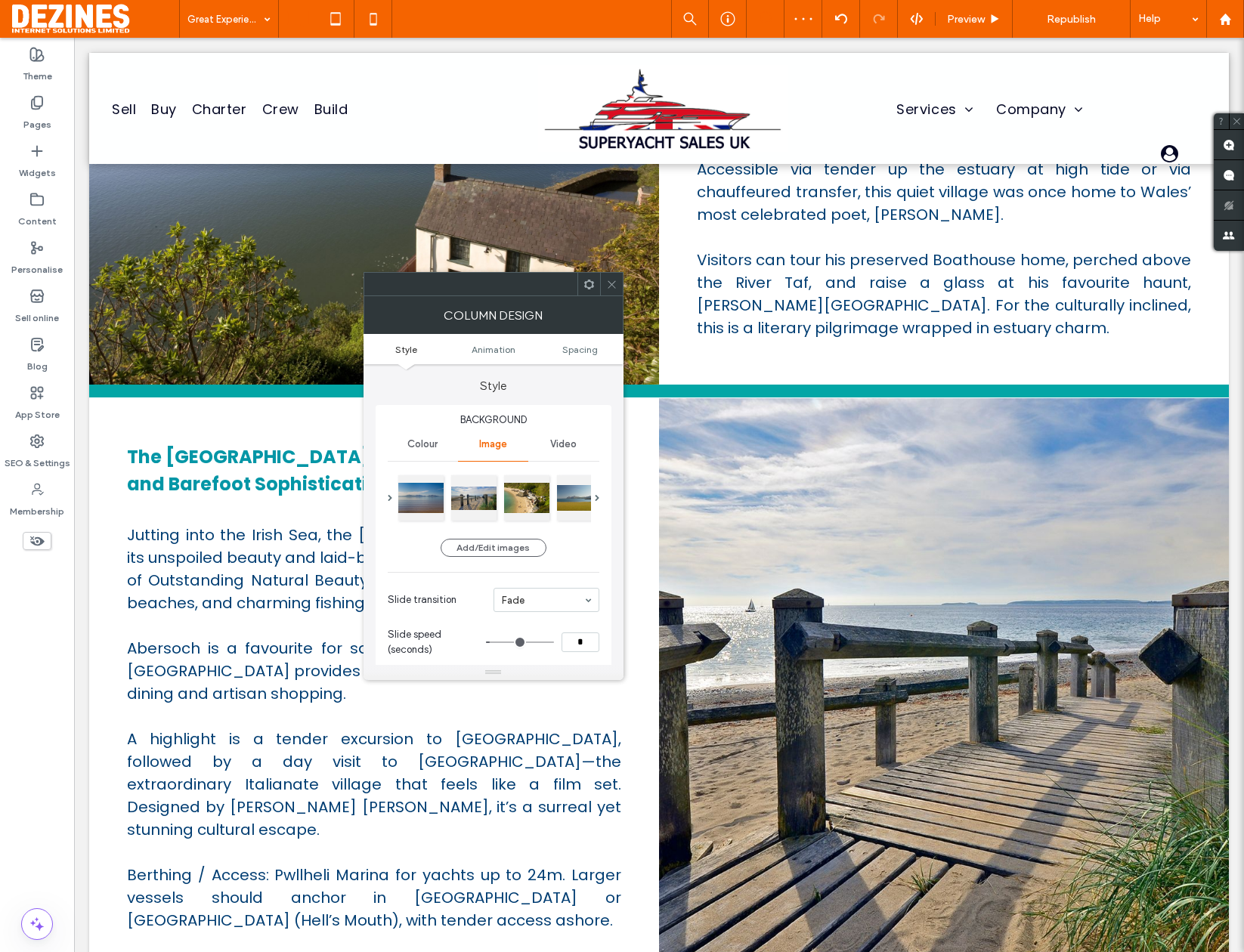
click at [612, 286] on icon at bounding box center [612, 284] width 11 height 11
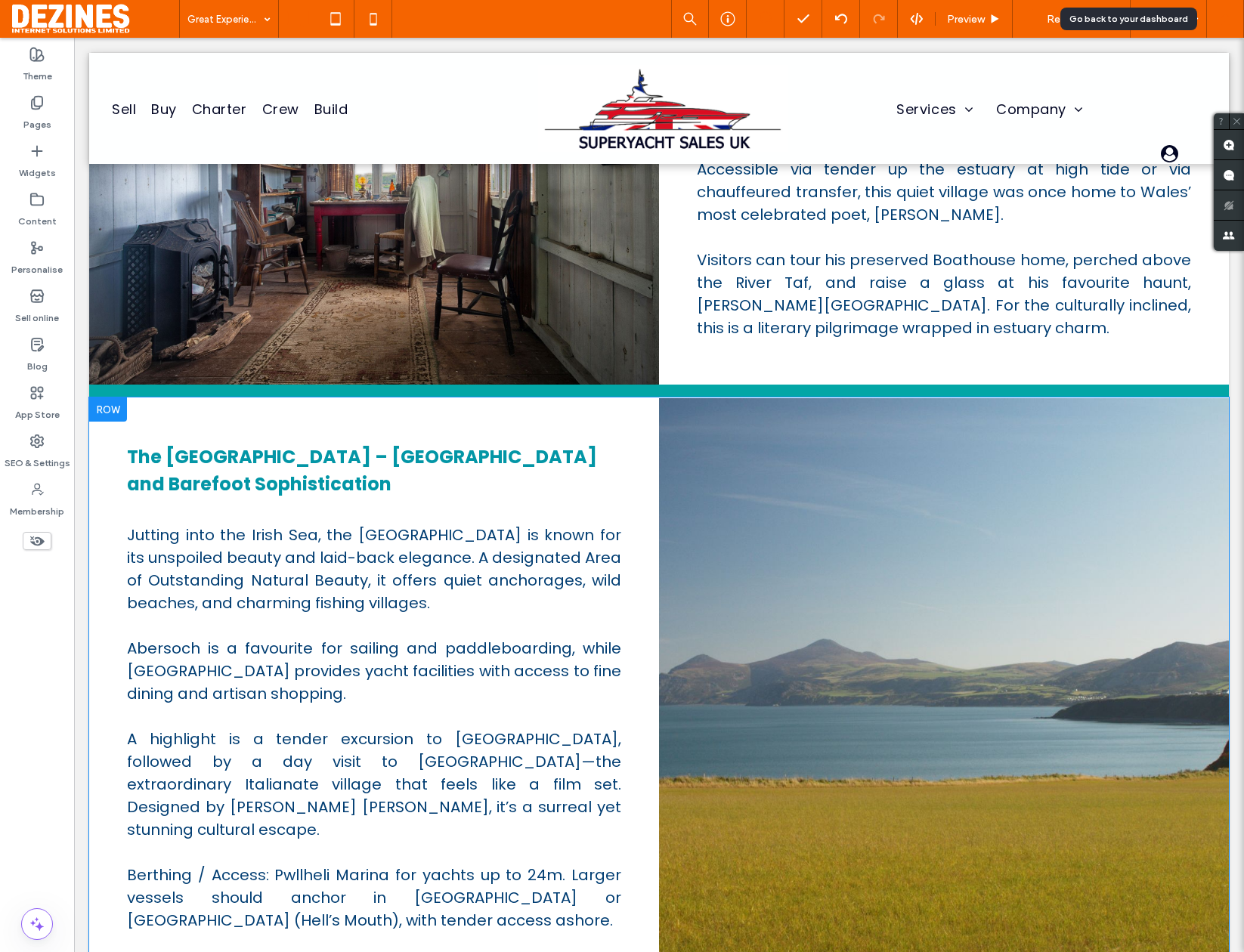
click at [1223, 17] on use at bounding box center [1224, 18] width 11 height 11
